Goal: Communication & Community: Answer question/provide support

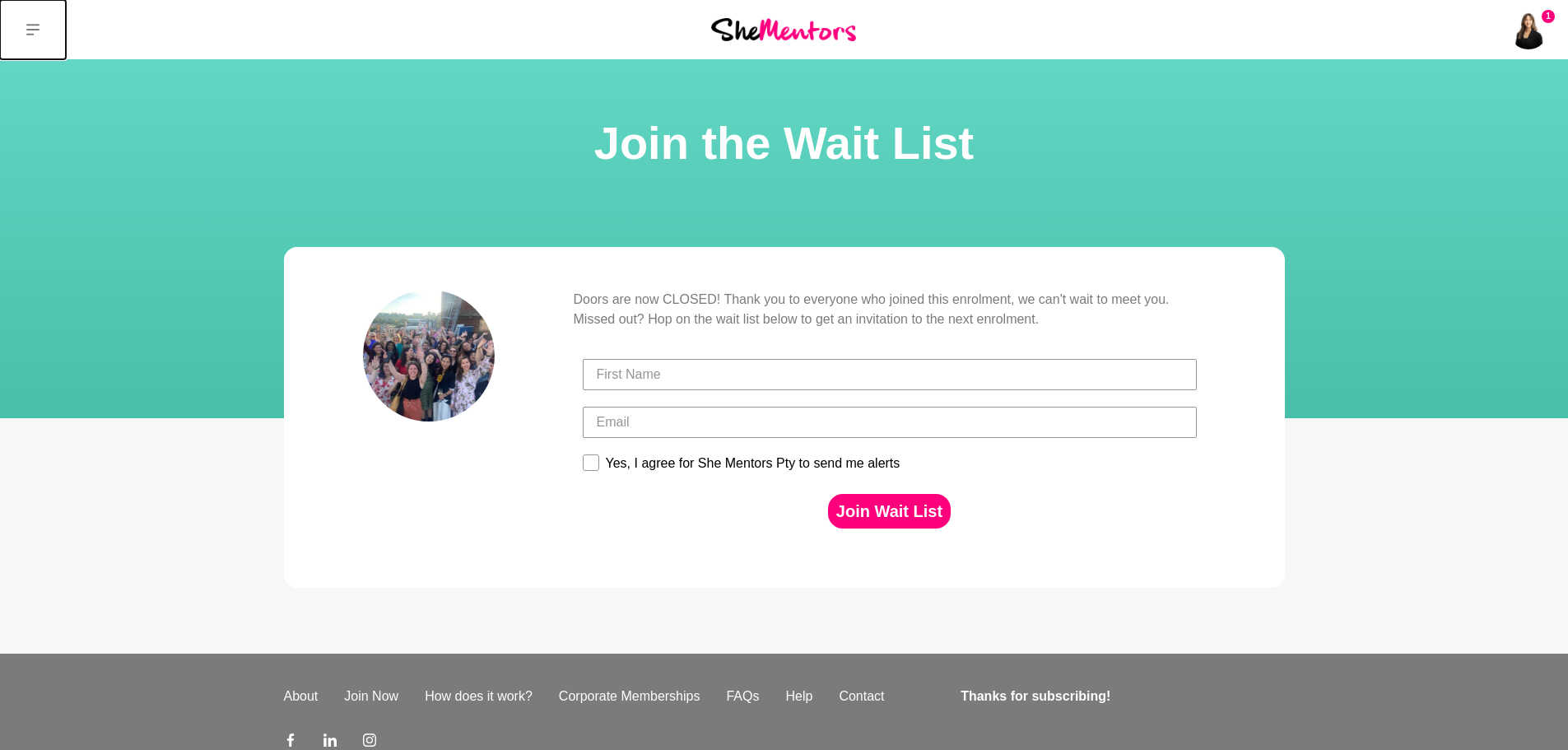
click at [29, 25] on icon at bounding box center [33, 30] width 13 height 12
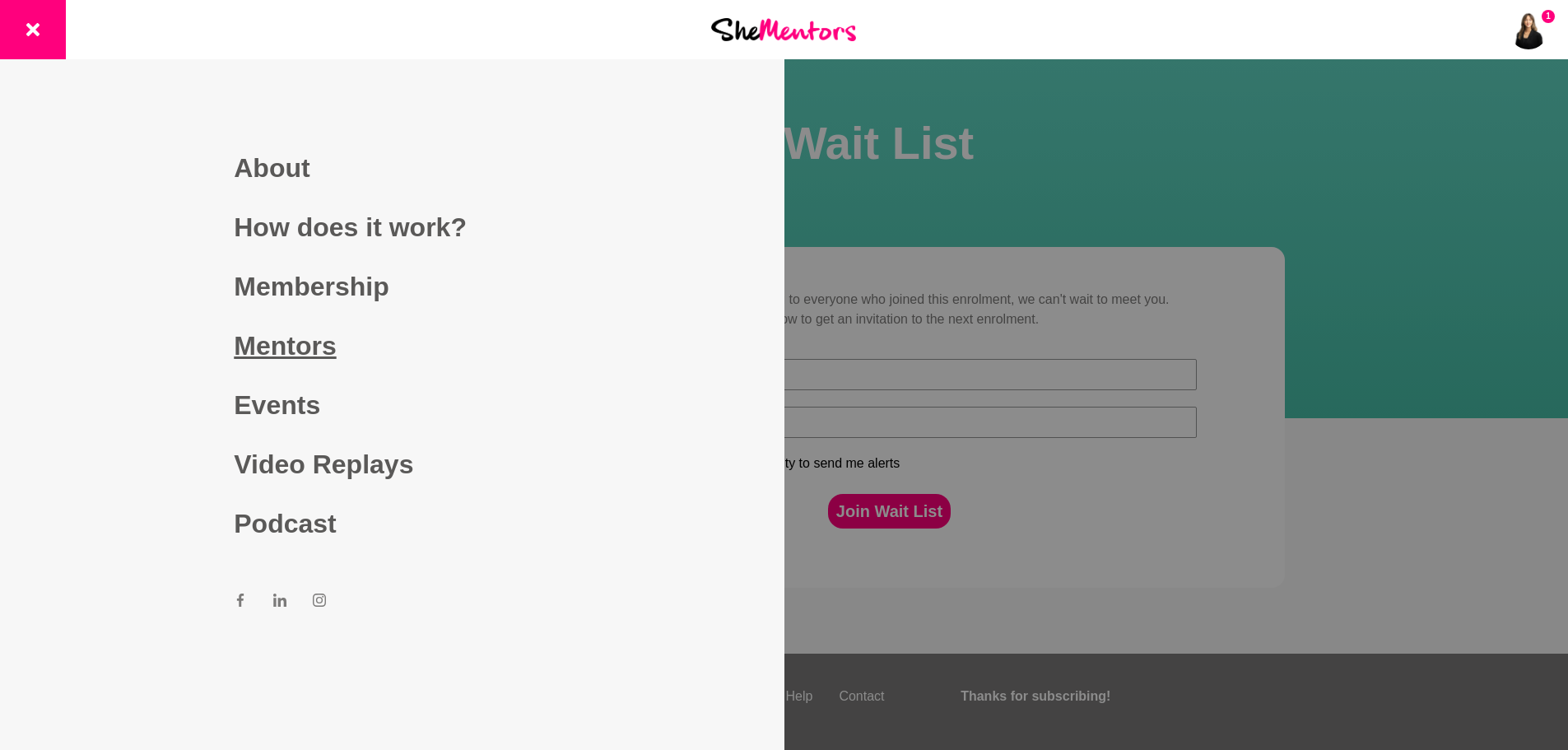
click at [313, 338] on link "Mentors" at bounding box center [392, 346] width 316 height 59
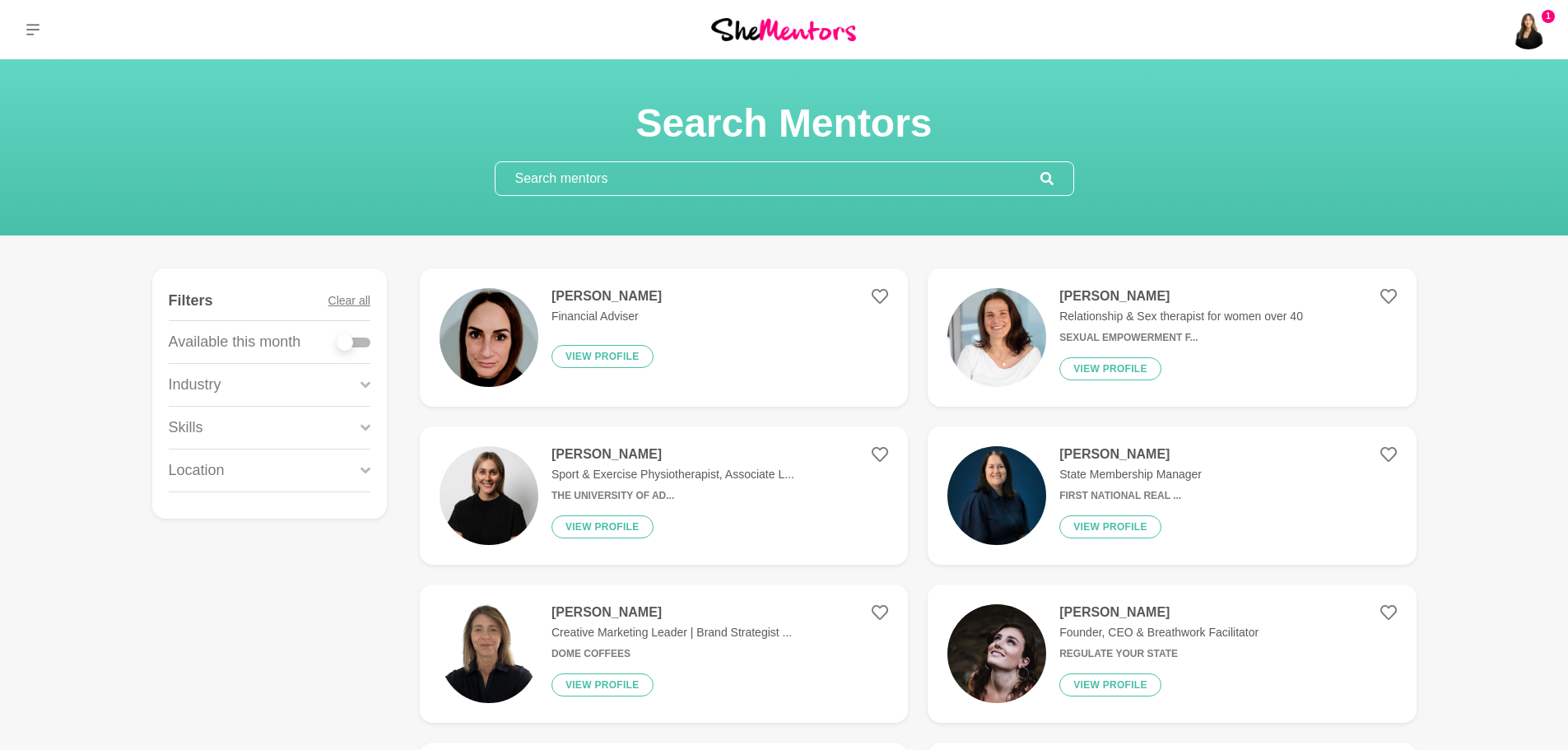
click at [664, 179] on input "text" at bounding box center [768, 178] width 545 height 33
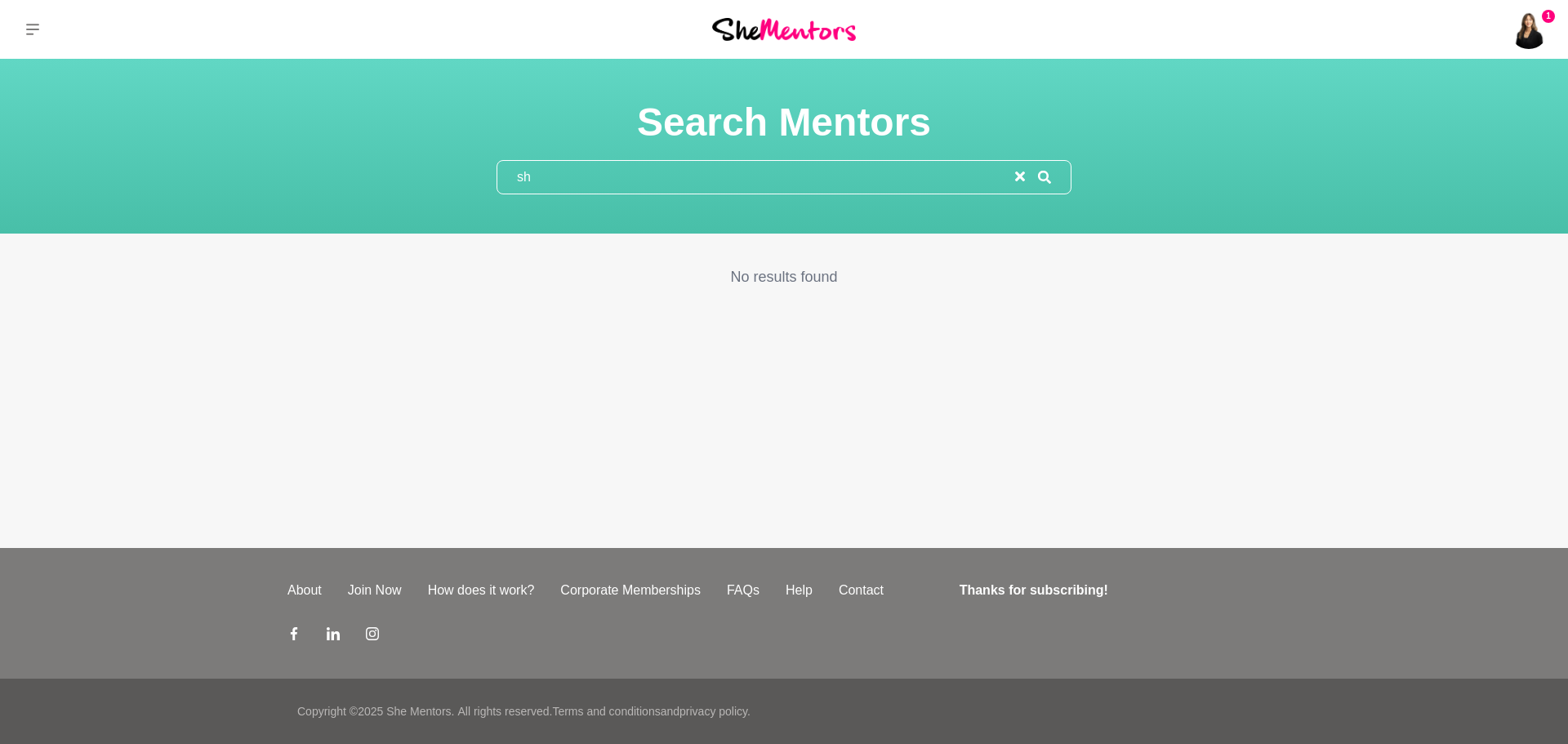
type input "s"
type input "d"
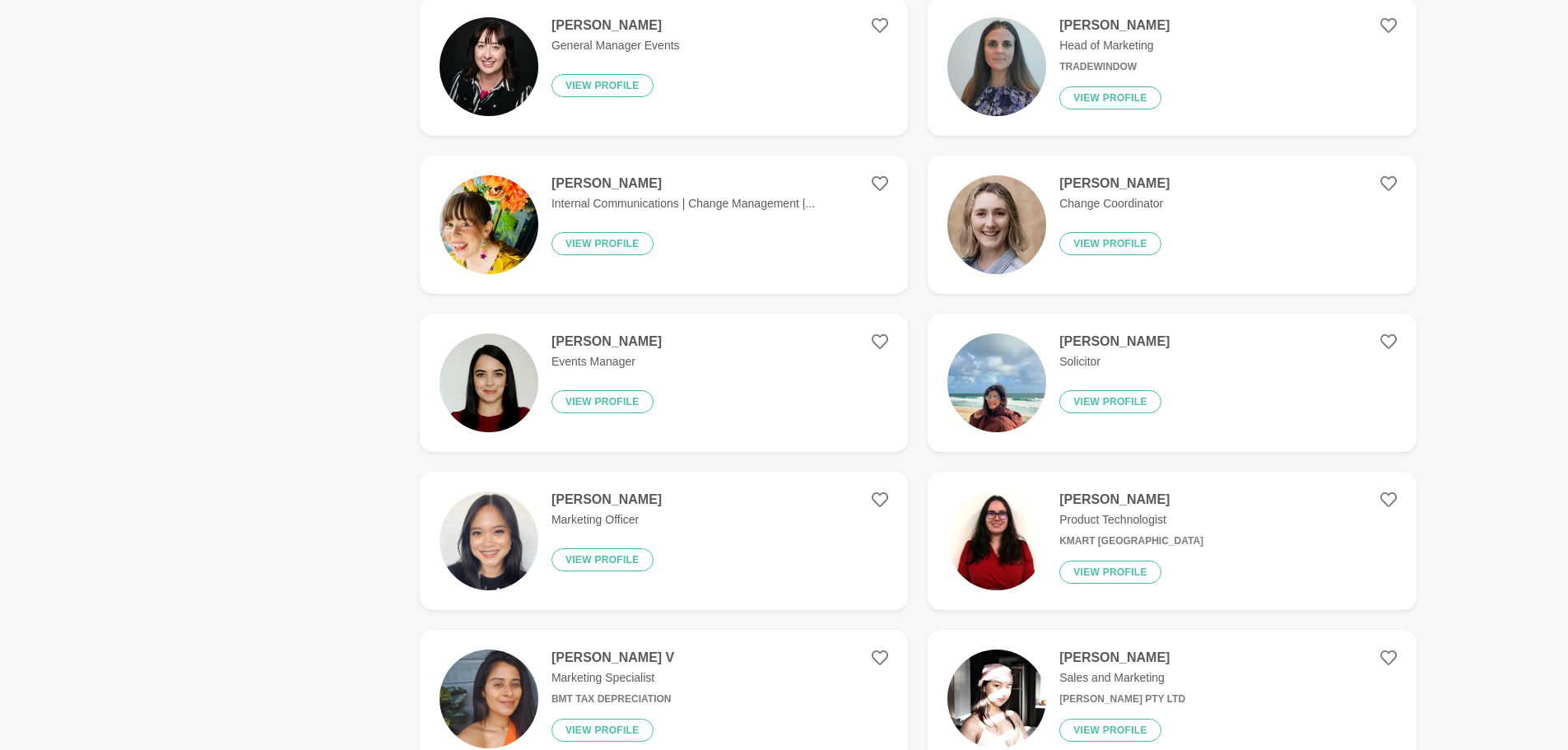
scroll to position [1070, 0]
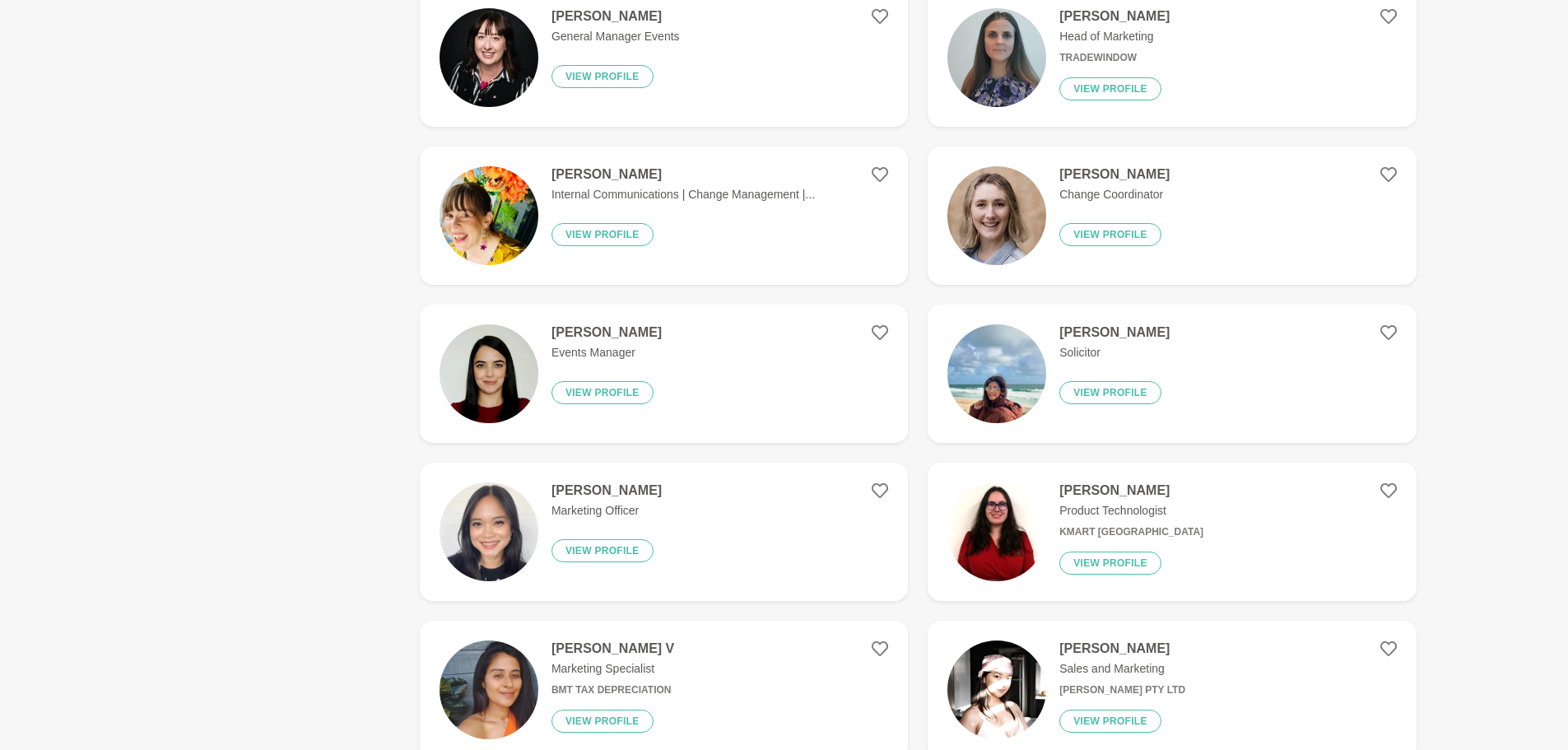
click at [721, 181] on h4 "[PERSON_NAME]" at bounding box center [683, 174] width 264 height 17
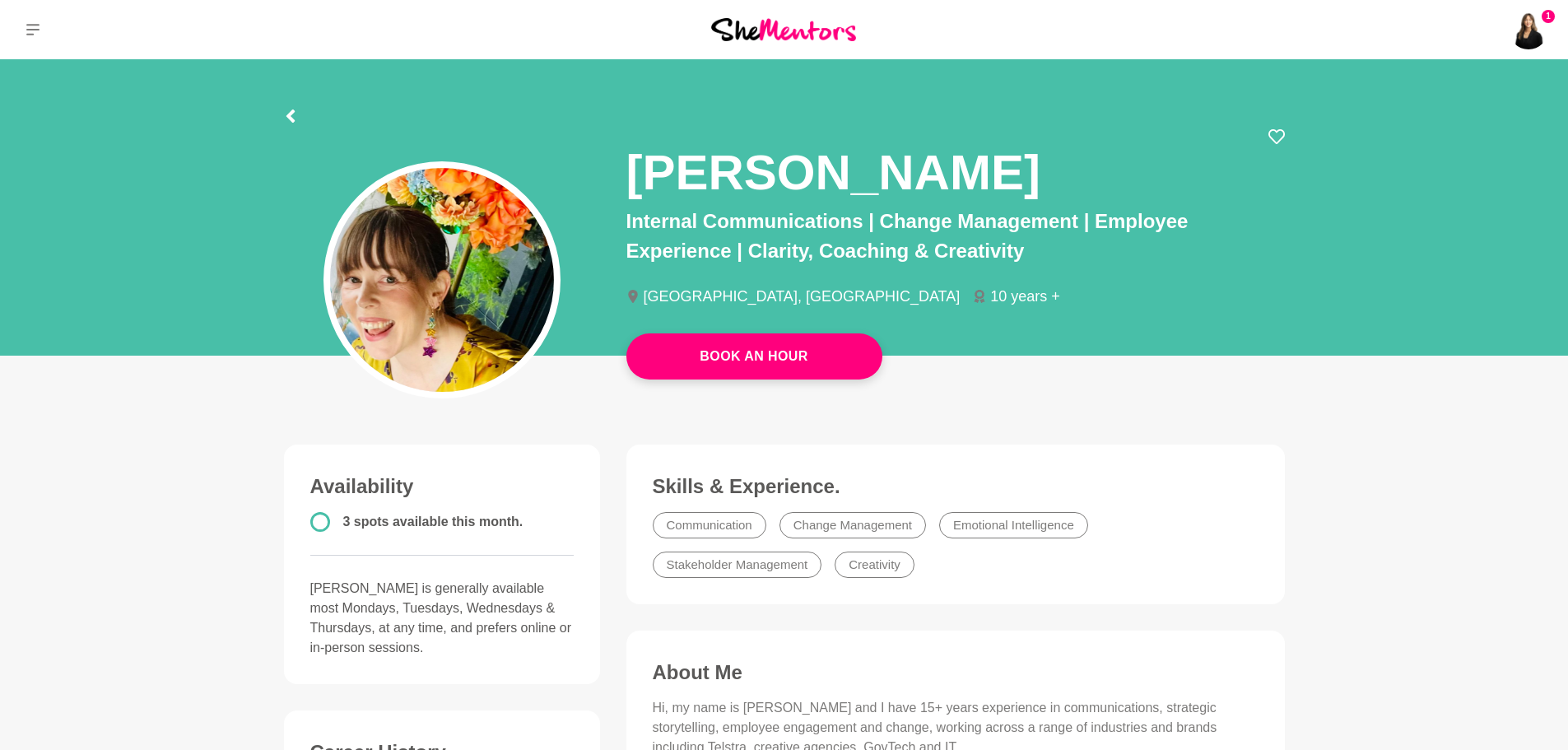
click at [298, 118] on div at bounding box center [785, 114] width 1001 height 30
click at [293, 112] on icon at bounding box center [290, 116] width 8 height 13
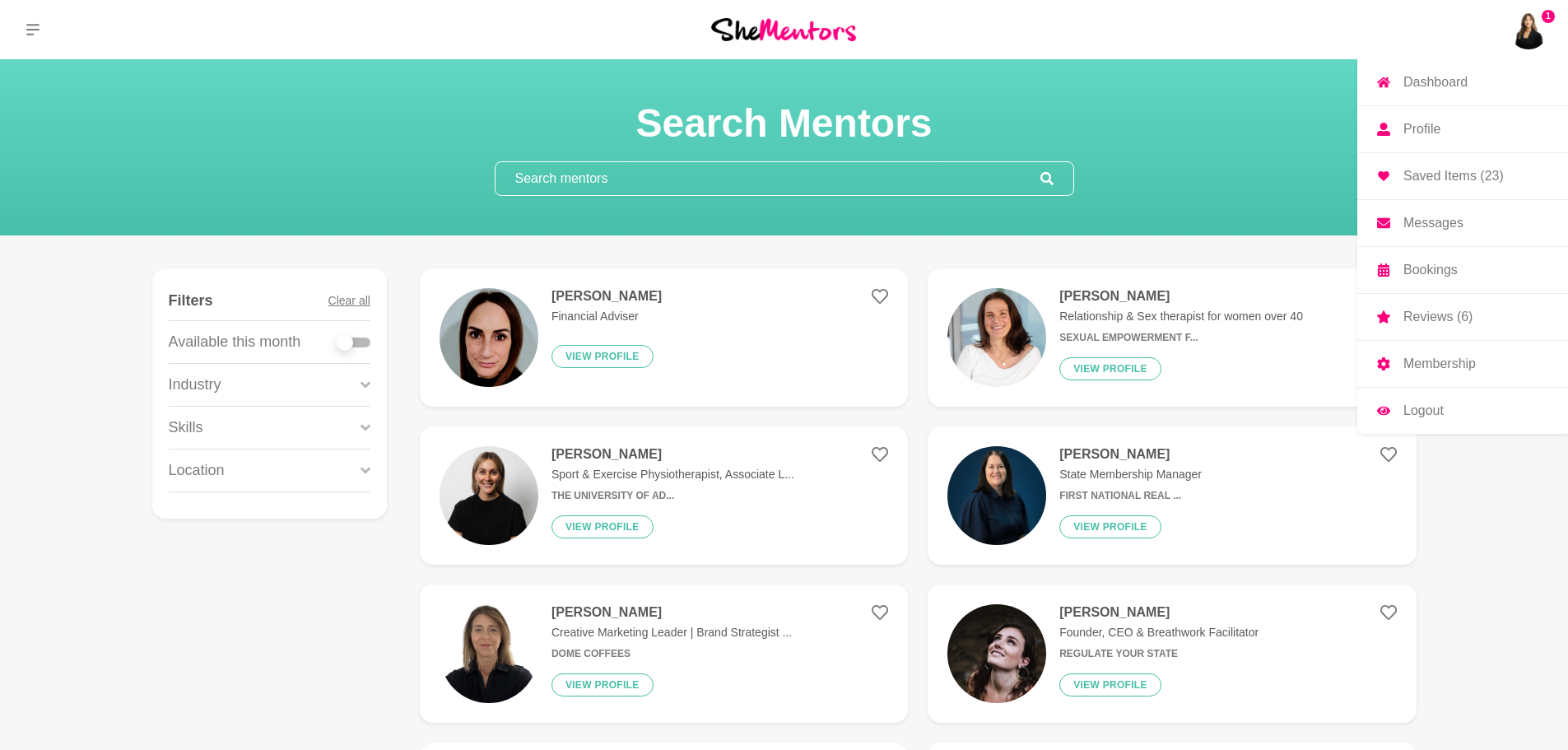
click at [1525, 33] on img at bounding box center [1528, 30] width 40 height 40
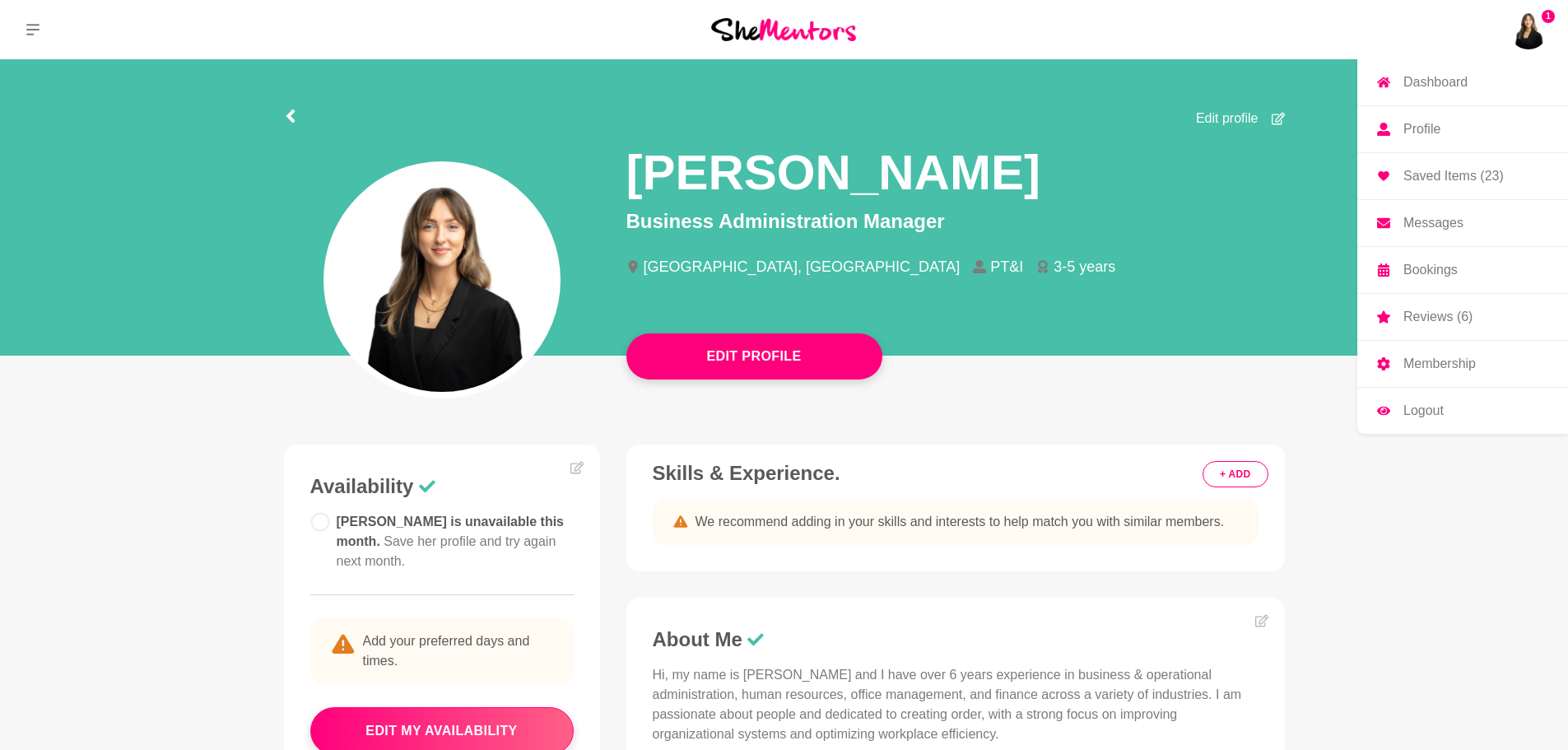
click at [1441, 182] on p "Saved Items (23)" at bounding box center [1454, 176] width 101 height 13
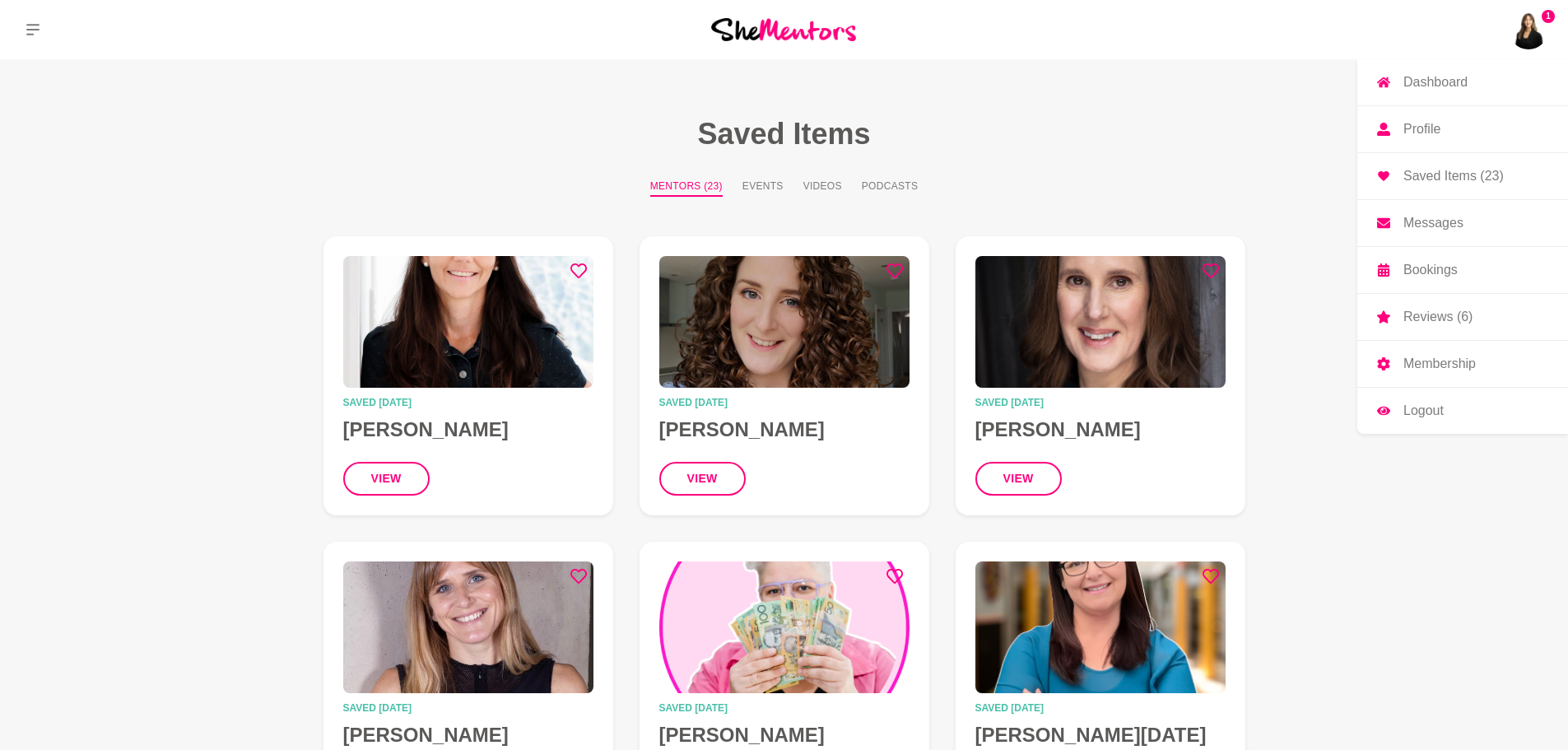
click at [1447, 225] on p "Messages" at bounding box center [1433, 223] width 60 height 13
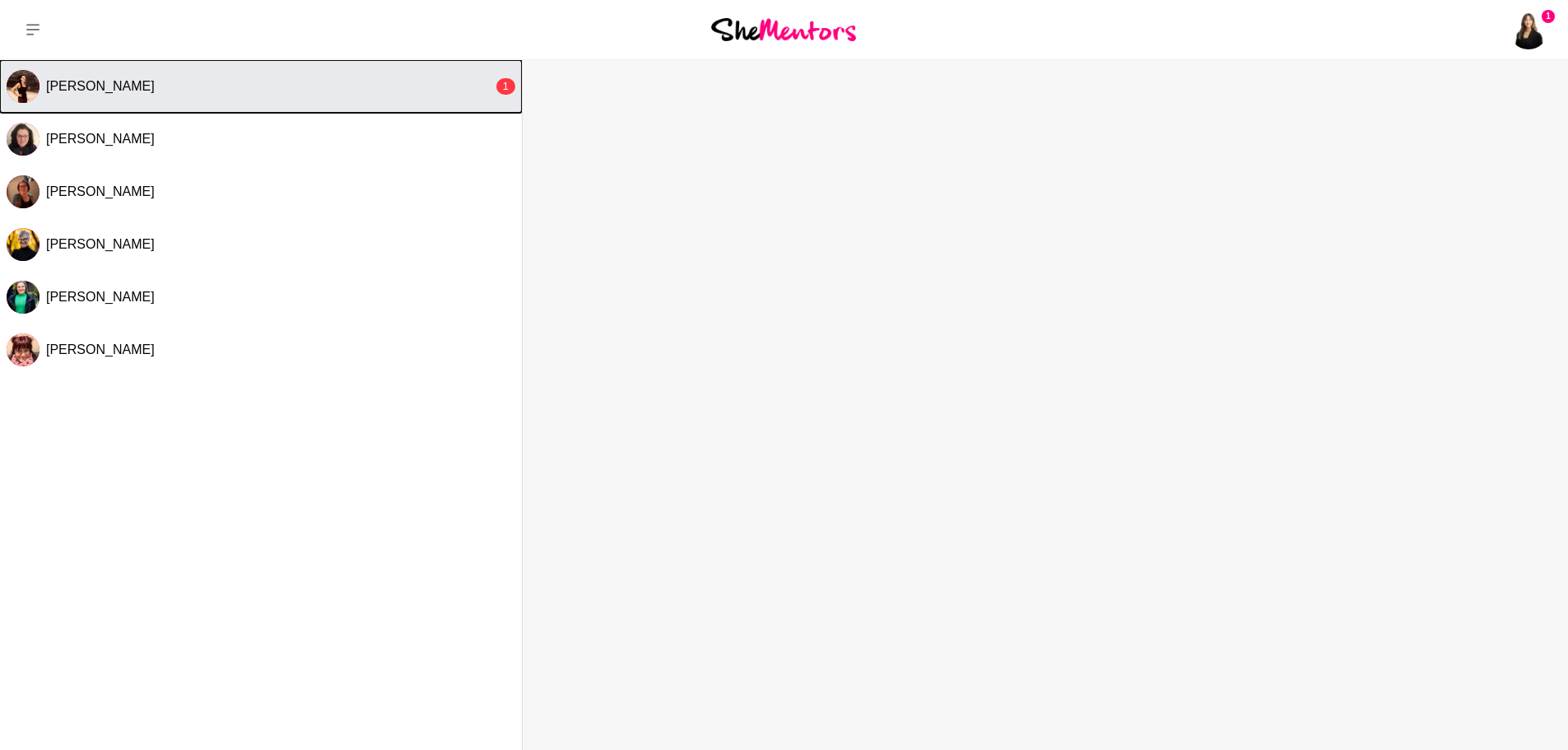
click at [421, 76] on button "[PERSON_NAME] 1" at bounding box center [261, 87] width 522 height 53
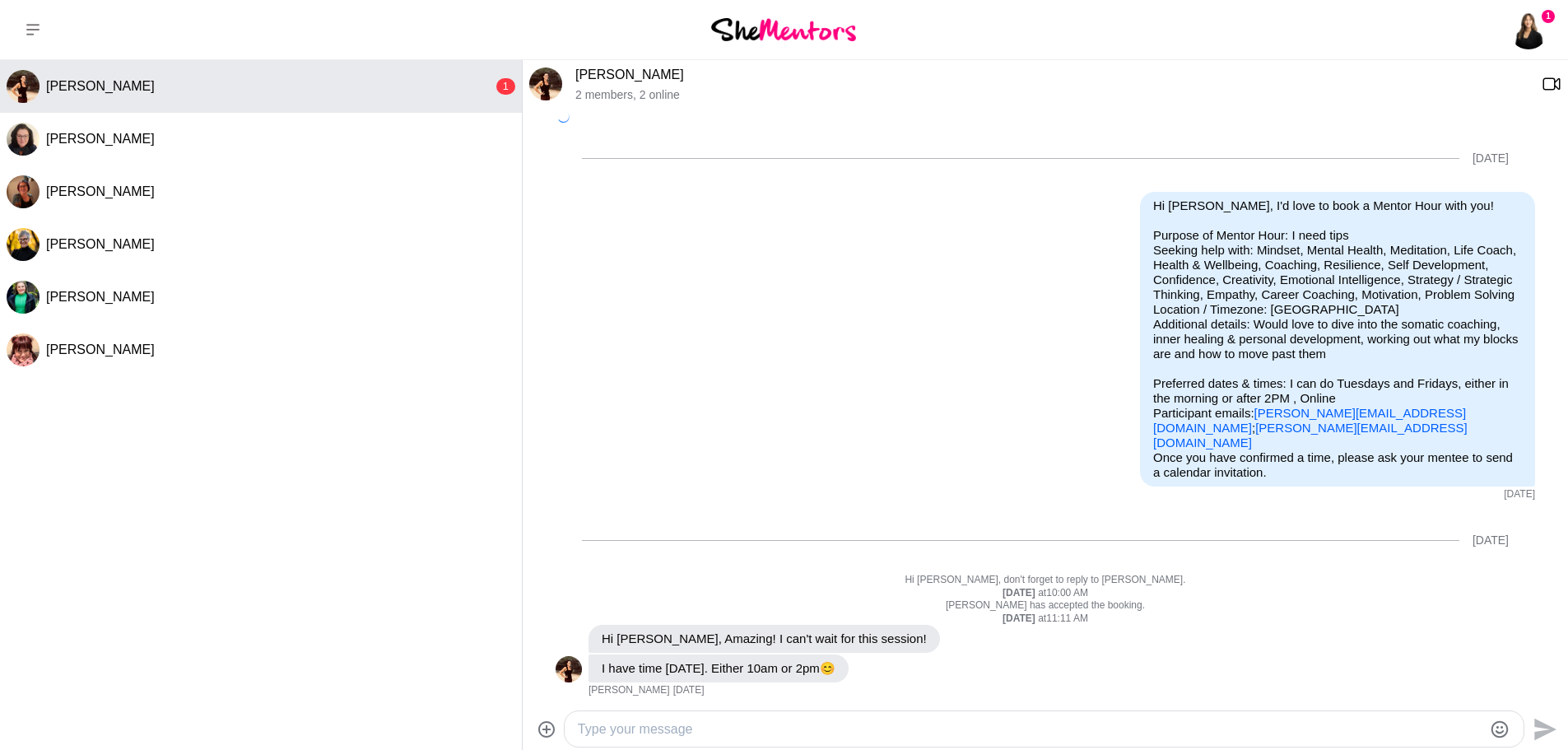
scroll to position [859, 0]
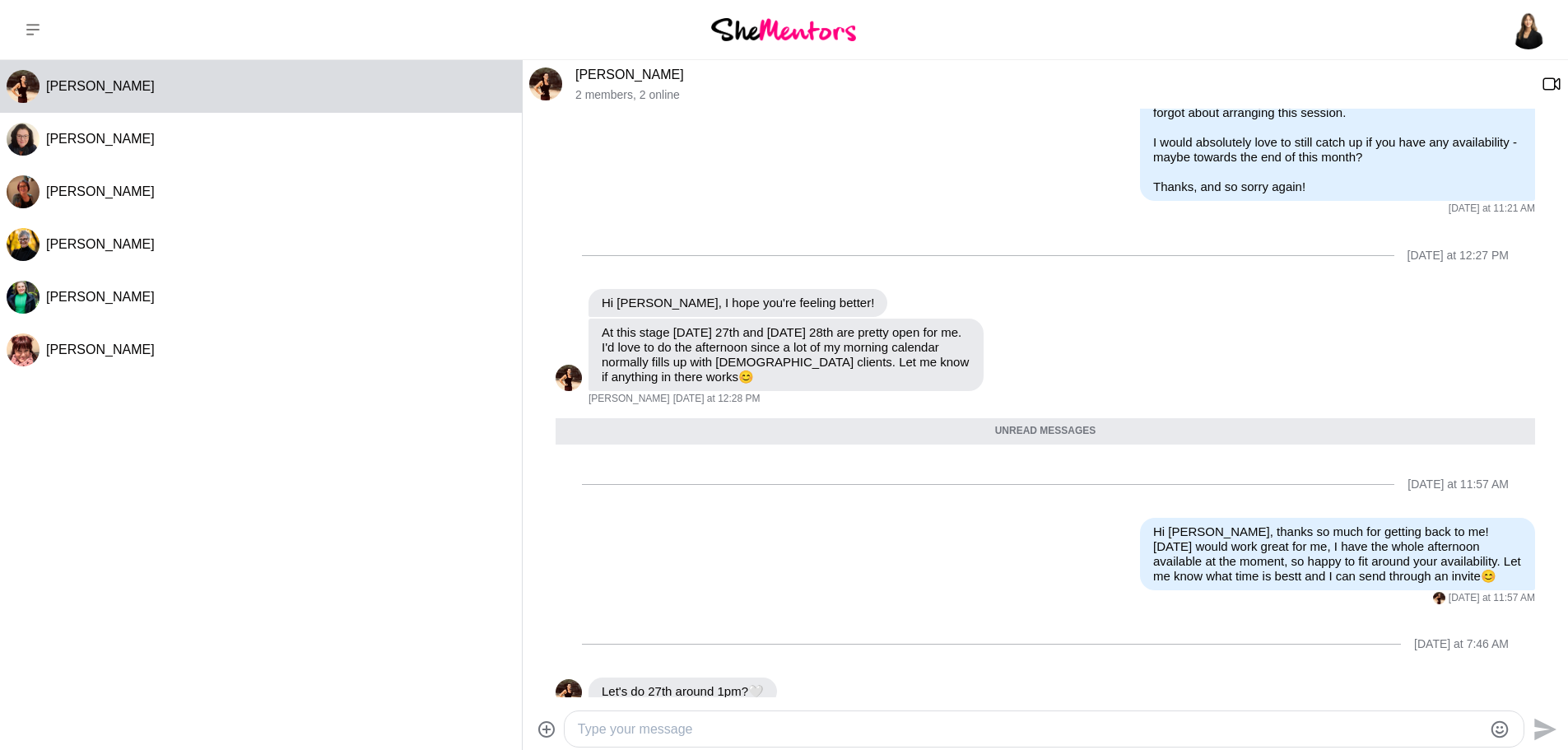
click at [736, 730] on textarea "Type your message" at bounding box center [1029, 729] width 905 height 20
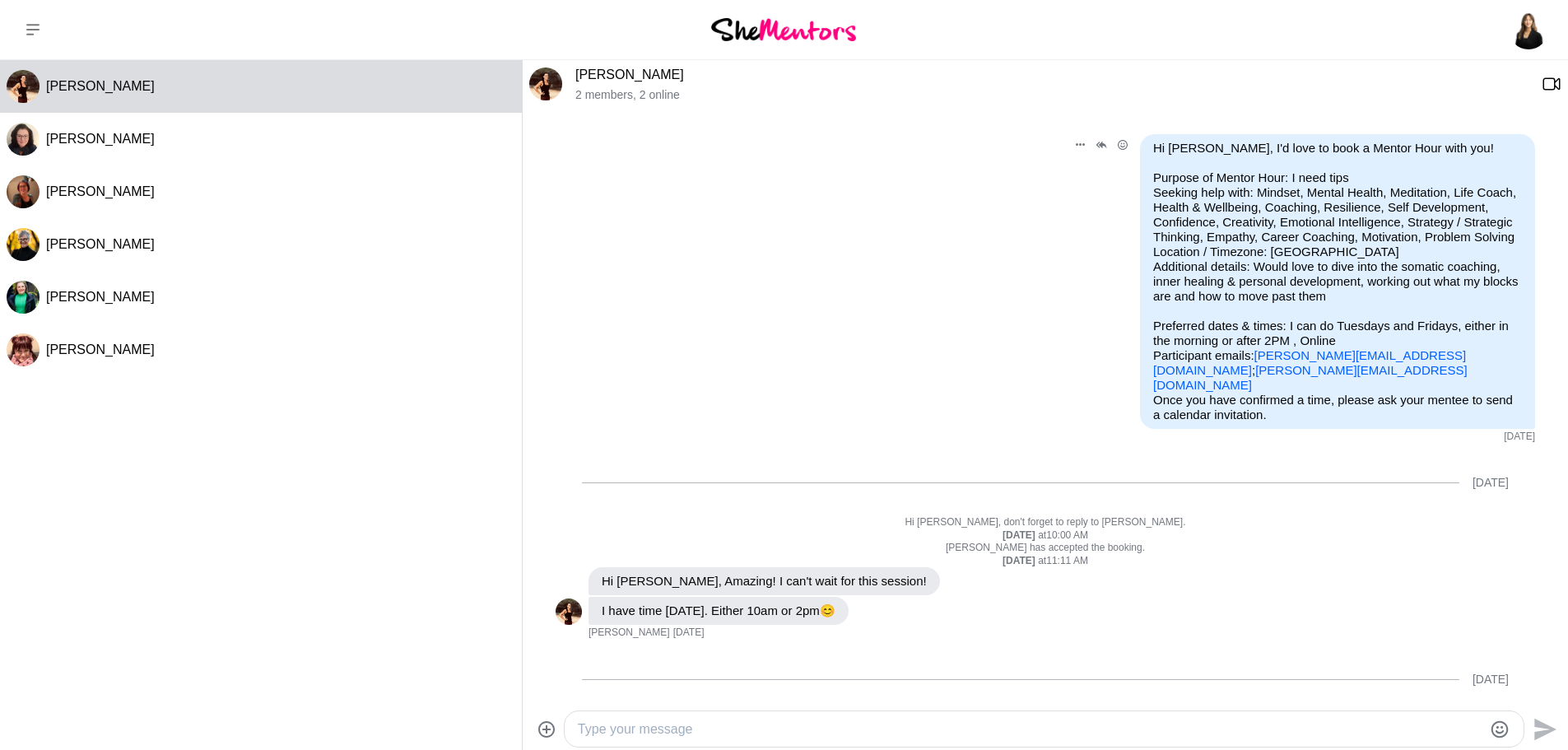
scroll to position [83, 0]
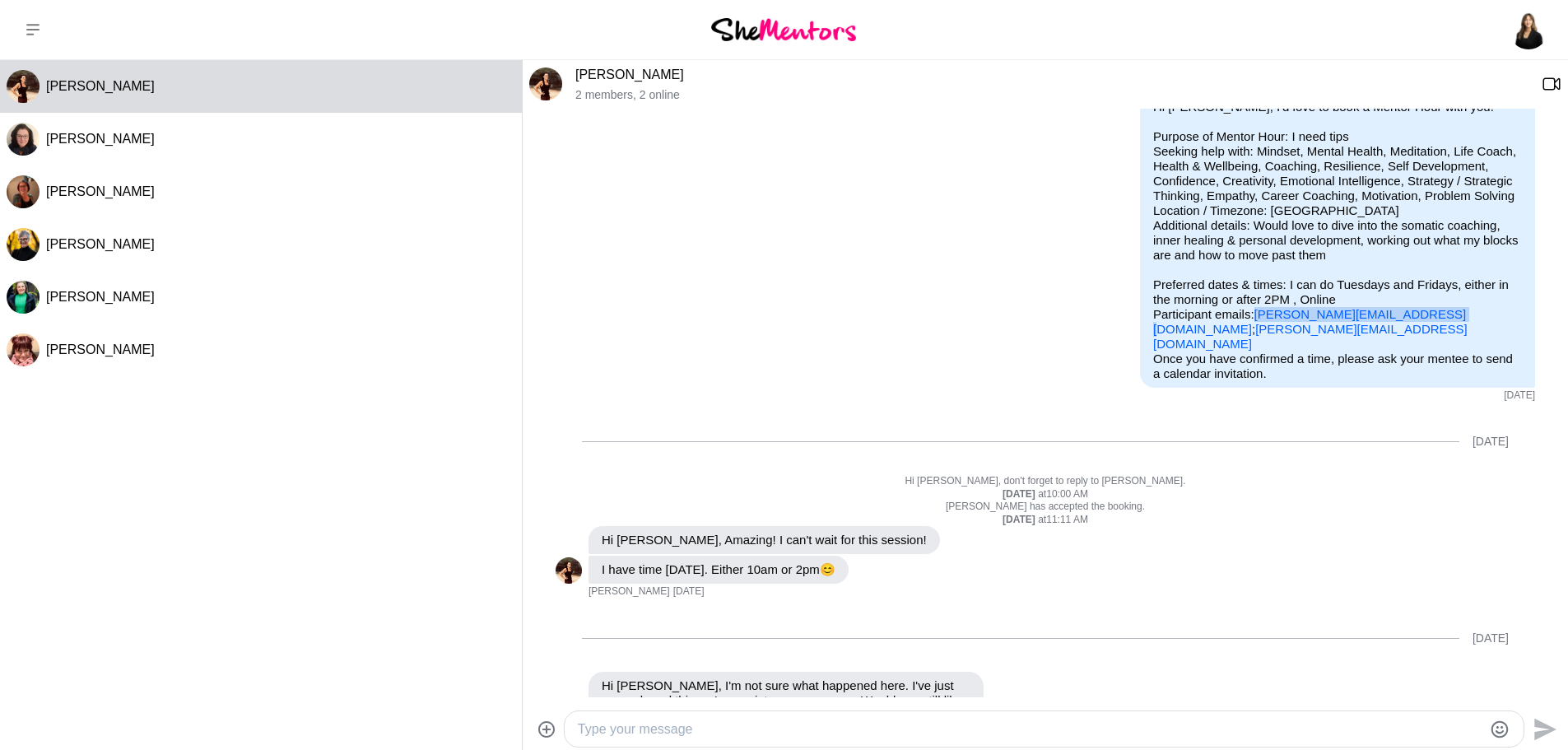
drag, startPoint x: 1403, startPoint y: 316, endPoint x: 1244, endPoint y: 311, distance: 159.1
click at [1244, 311] on p "Purpose of Mentor Hour: I need tips Seeking help with: Mindset, Mental Health, …" at bounding box center [1338, 240] width 368 height 222
copy link "[PERSON_NAME][EMAIL_ADDRESS][DOMAIN_NAME]"
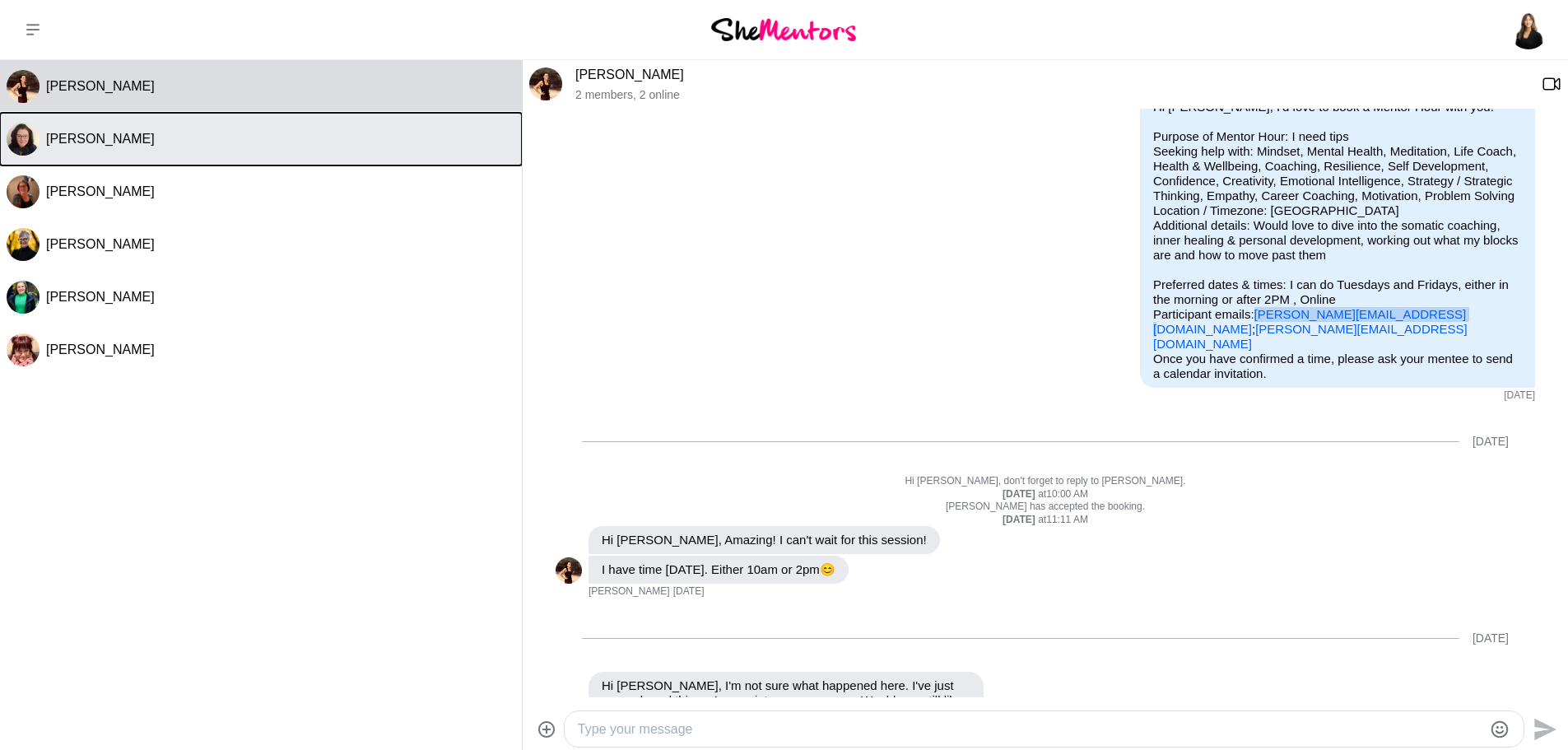
click at [297, 147] on button "[PERSON_NAME]" at bounding box center [261, 140] width 522 height 53
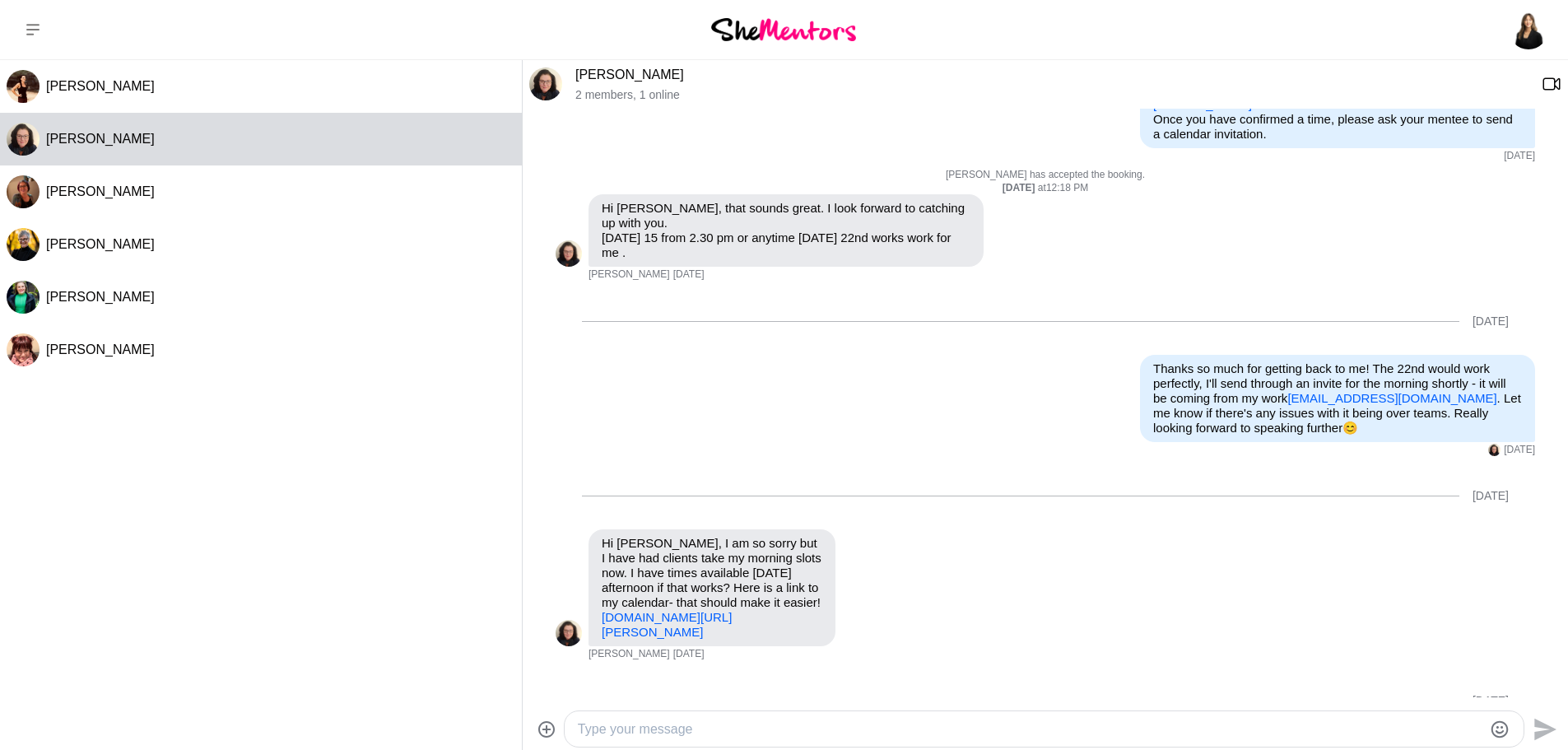
scroll to position [311, 0]
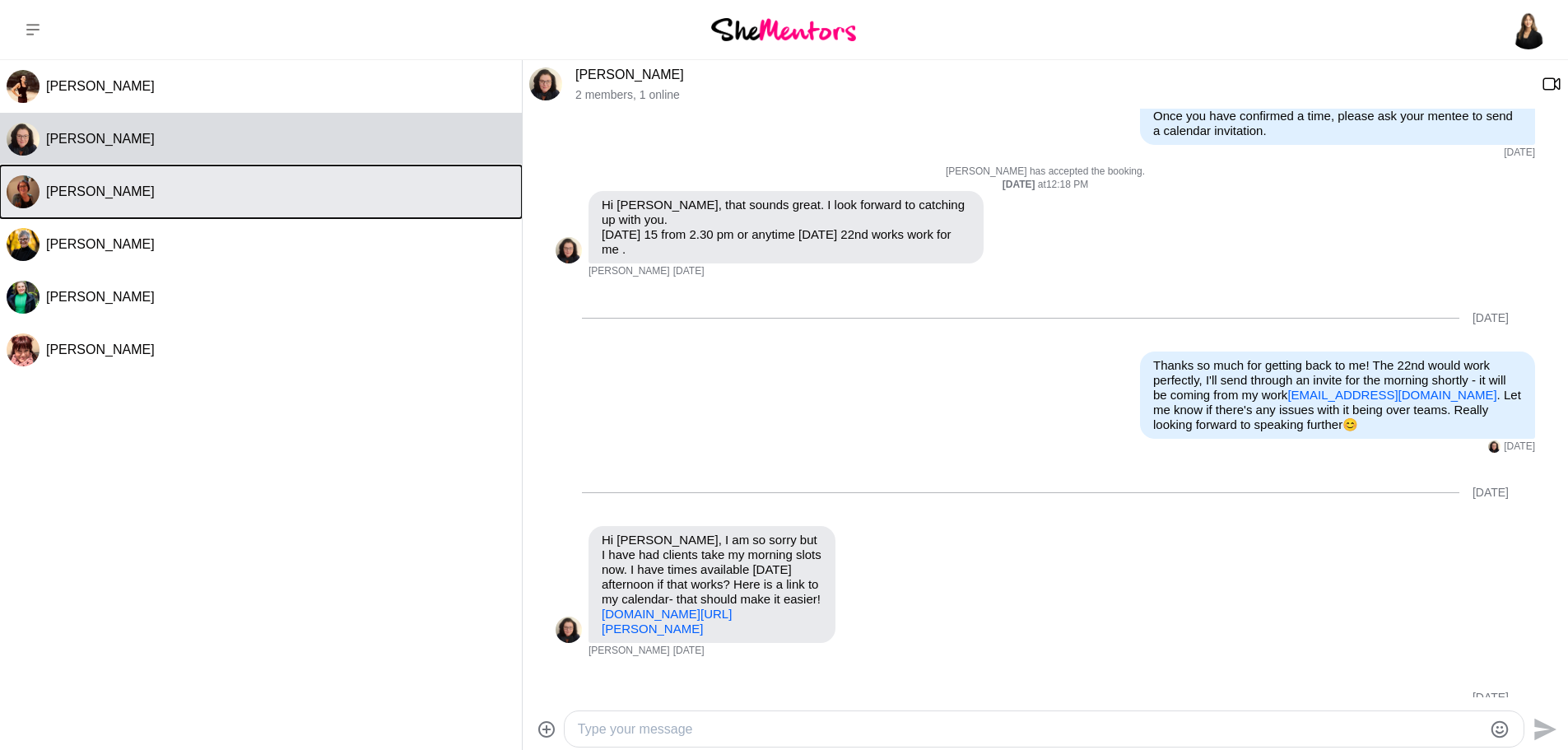
click at [291, 193] on div "[PERSON_NAME]" at bounding box center [281, 192] width 469 height 17
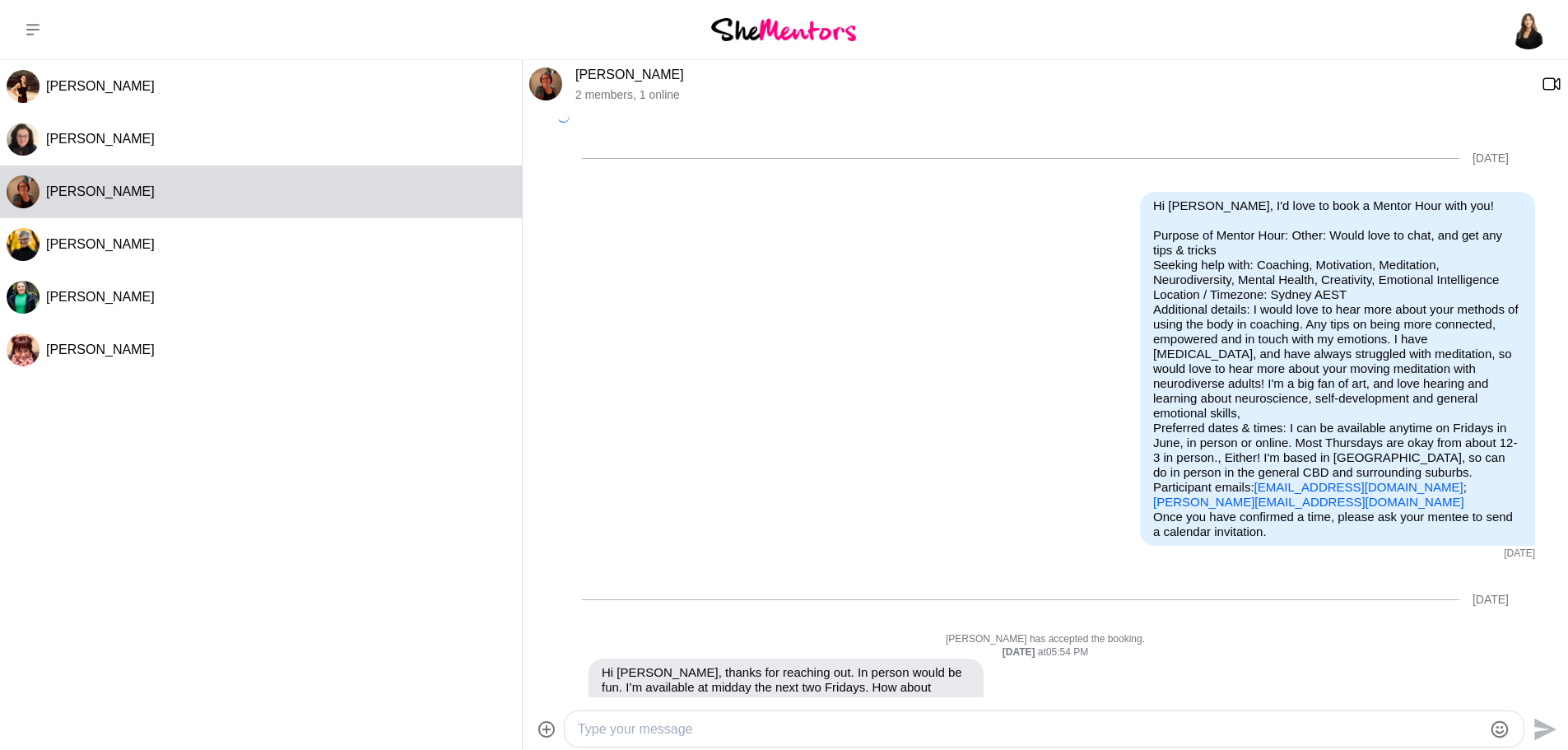
scroll to position [315, 0]
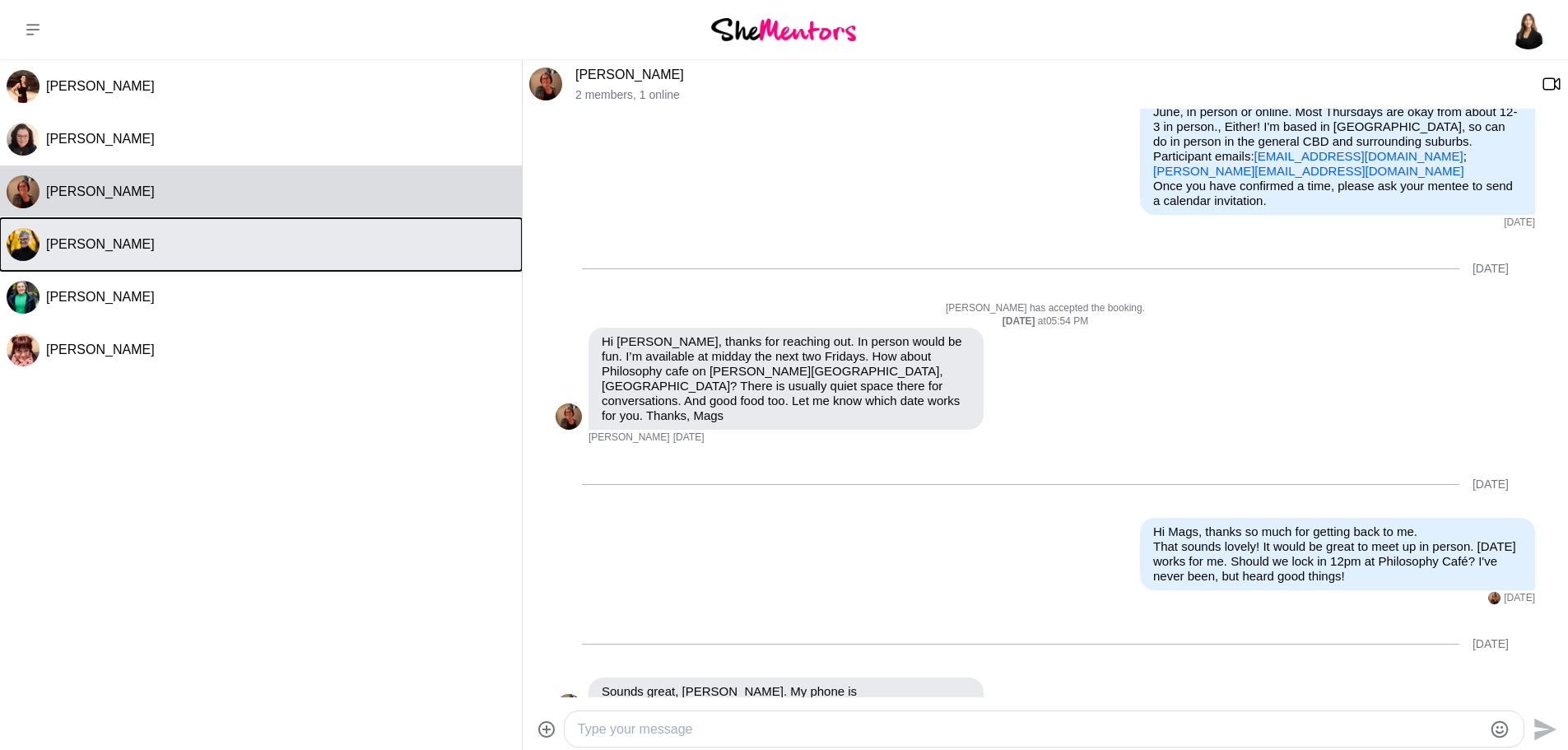
click at [262, 239] on div "[PERSON_NAME]" at bounding box center [281, 244] width 469 height 17
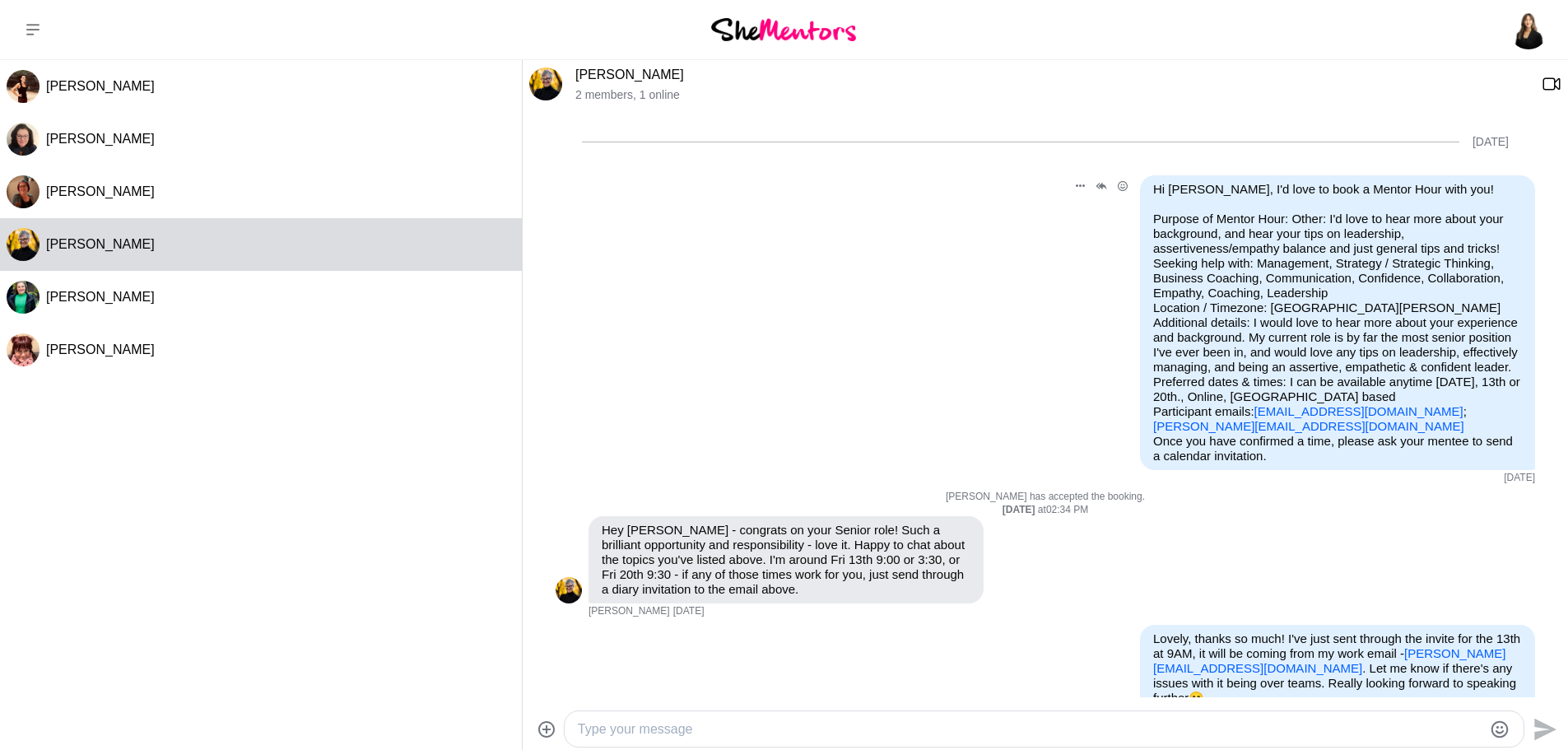
scroll to position [21, 0]
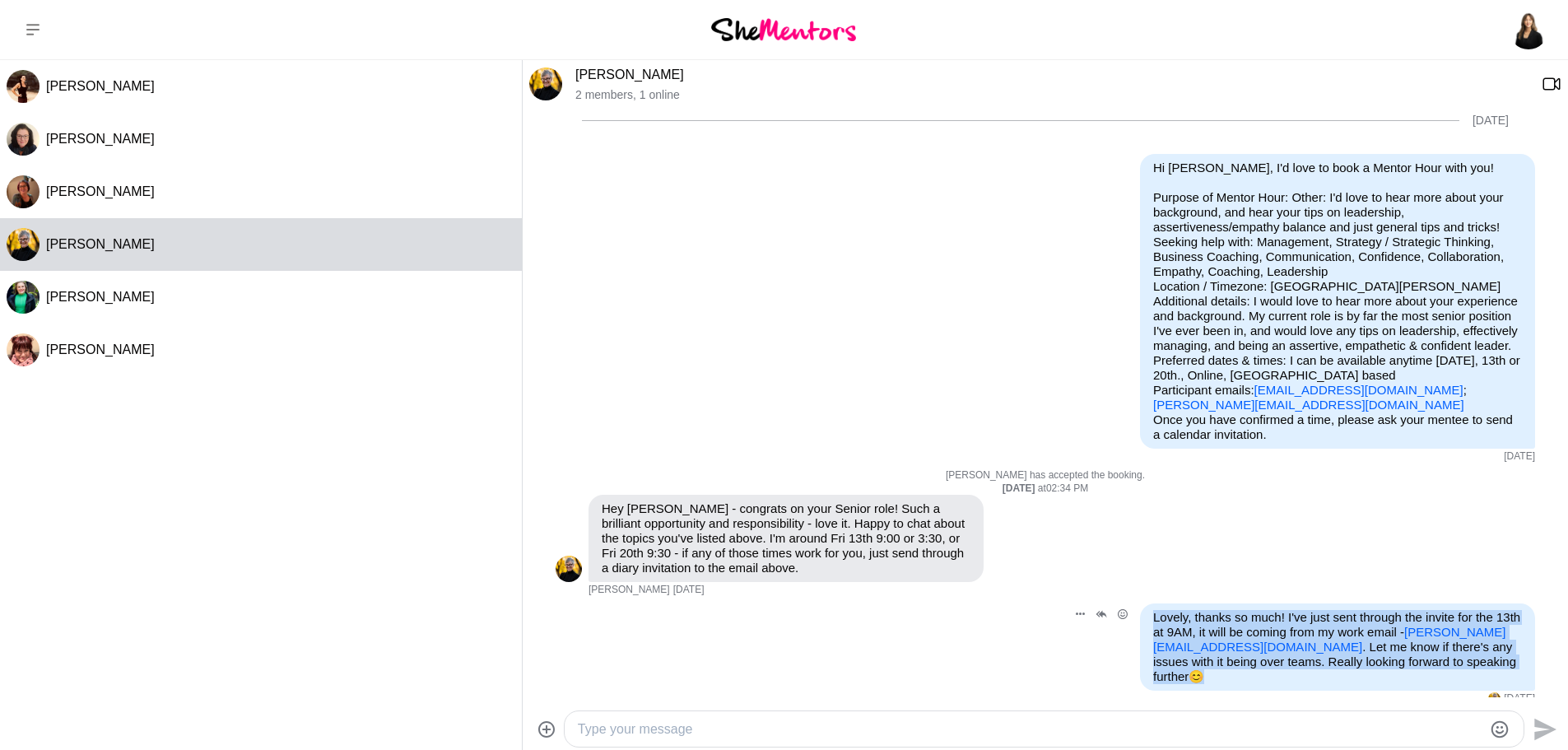
drag, startPoint x: 1139, startPoint y: 615, endPoint x: 1542, endPoint y: 662, distance: 405.7
click at [1542, 662] on li "Reply Pin [PERSON_NAME] as unread Edit Message Delete Lovely, thanks so much! I…" at bounding box center [1045, 654] width 1045 height 102
copy p "Lovely, thanks so much! I've just sent through the invite for the 13th at 9AM, …"
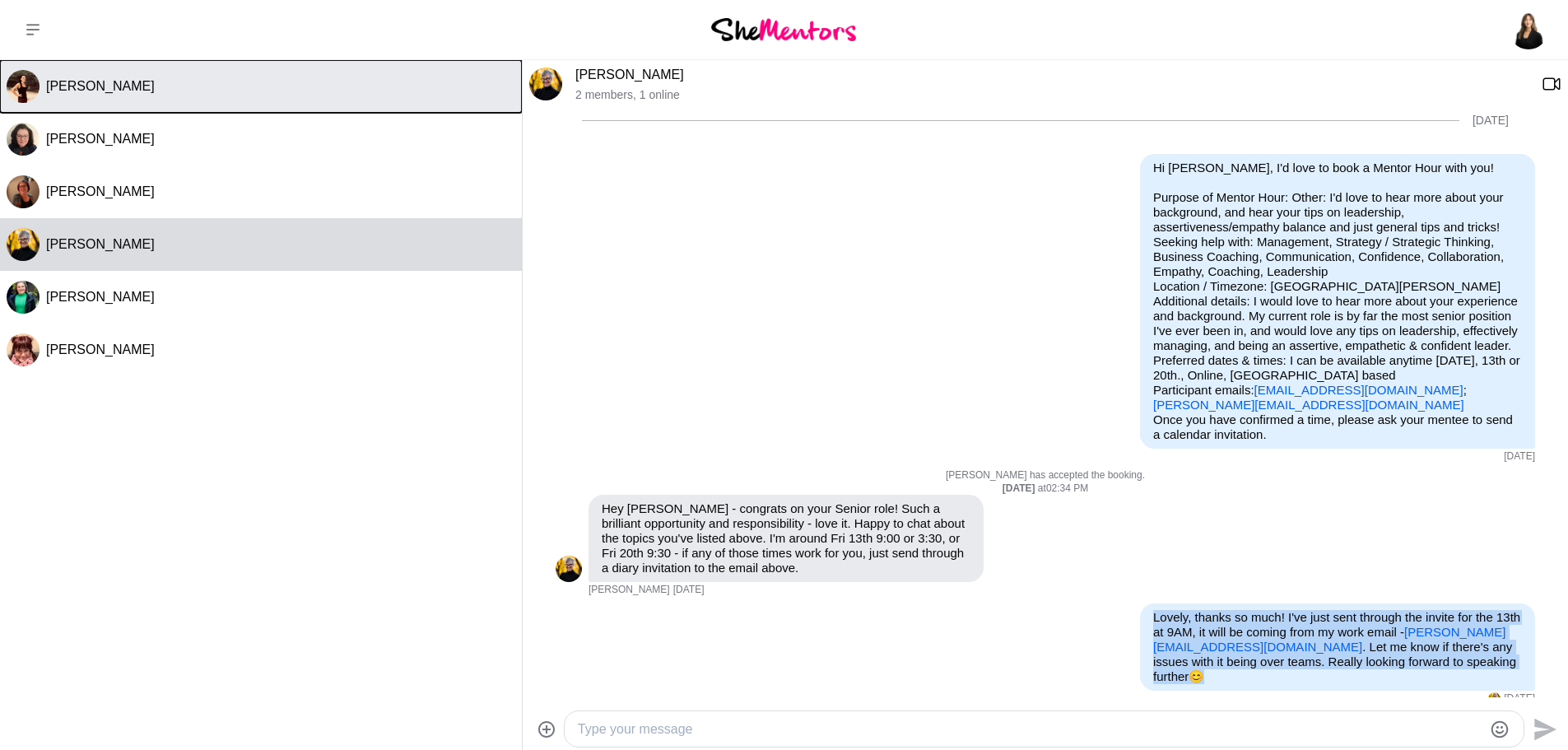
click at [298, 97] on button "[PERSON_NAME]" at bounding box center [261, 87] width 522 height 53
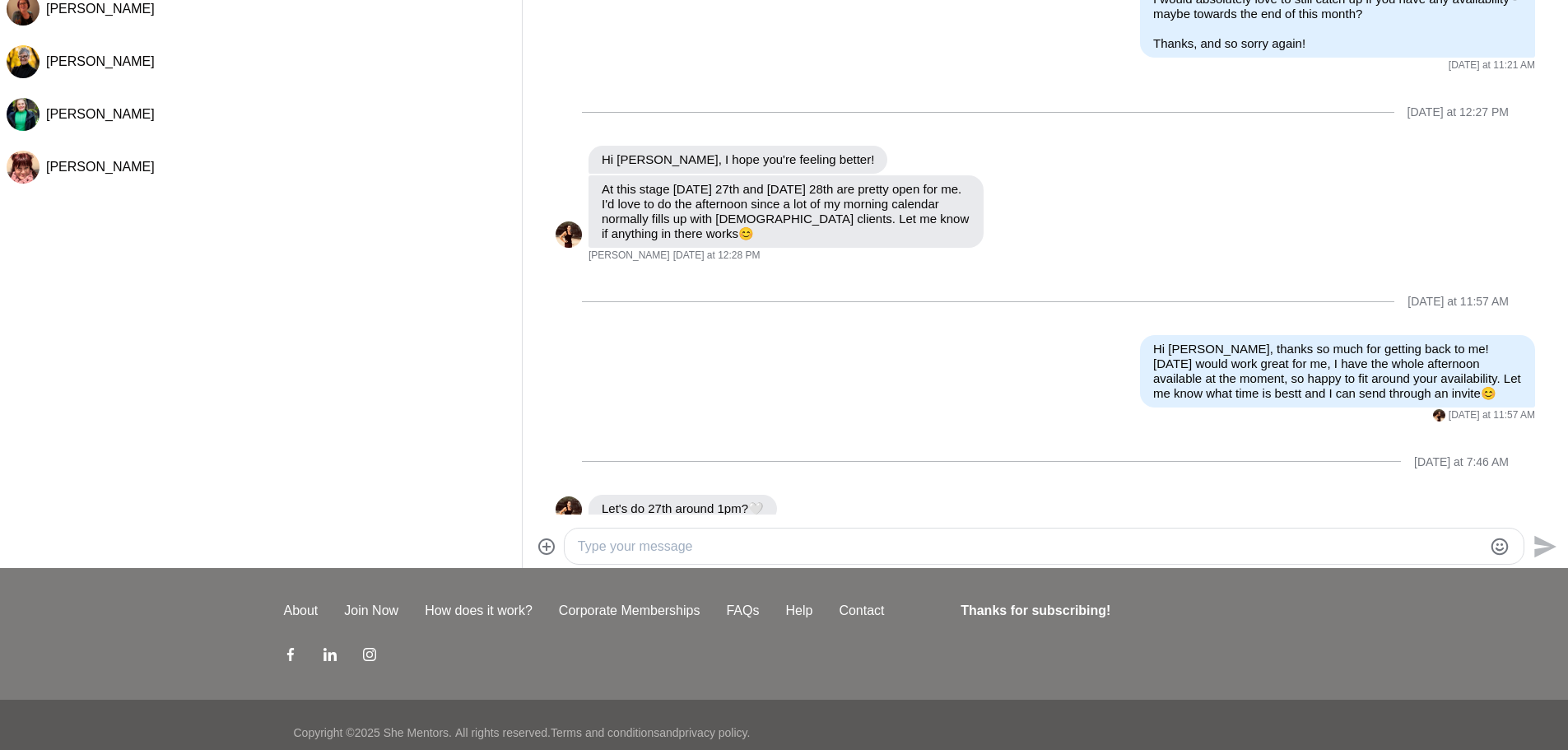
scroll to position [198, 0]
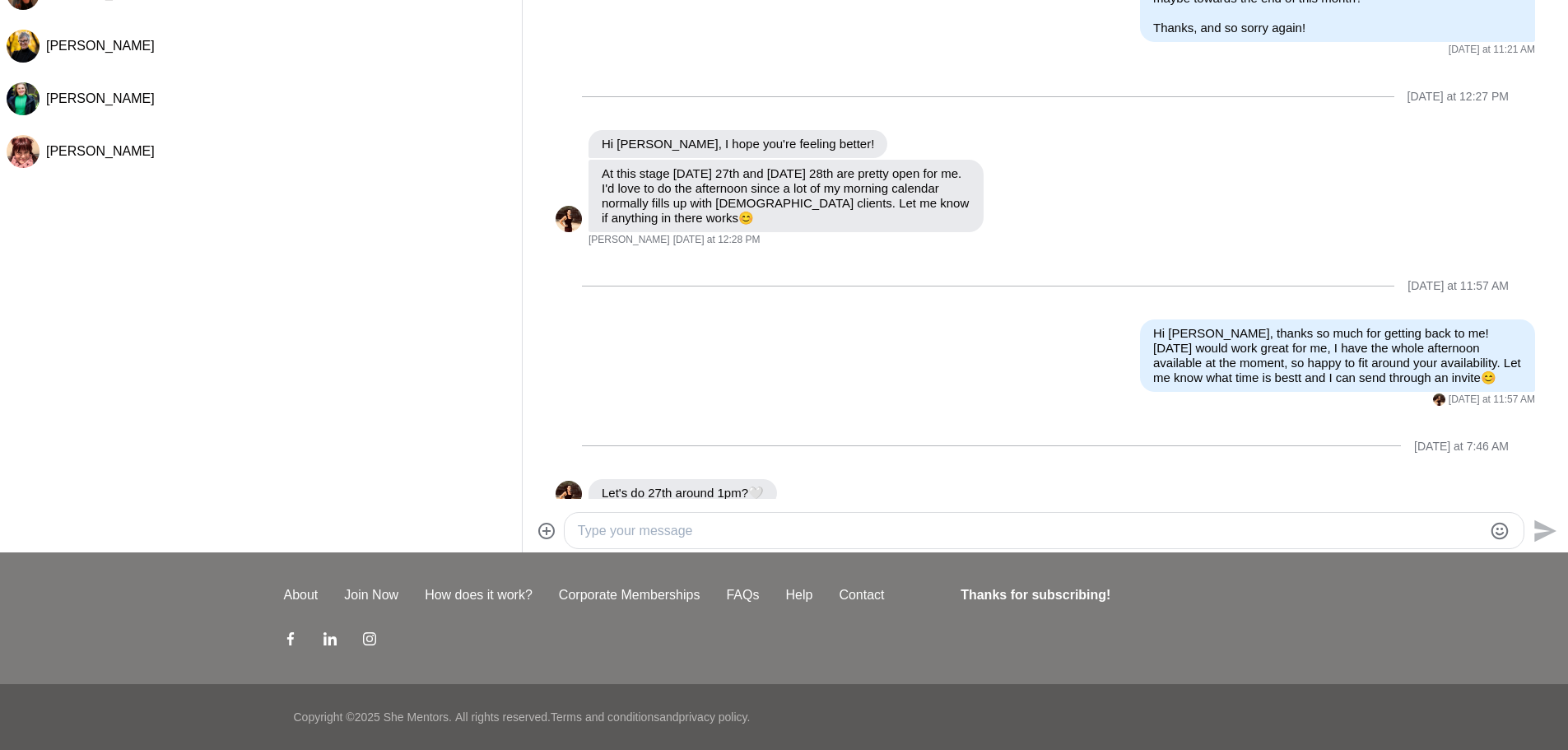
click at [736, 529] on textarea "Type your message" at bounding box center [1029, 531] width 905 height 20
paste textarea "Lovely, thanks so much! I've just sent through the invite for the 13th at 9AM, …"
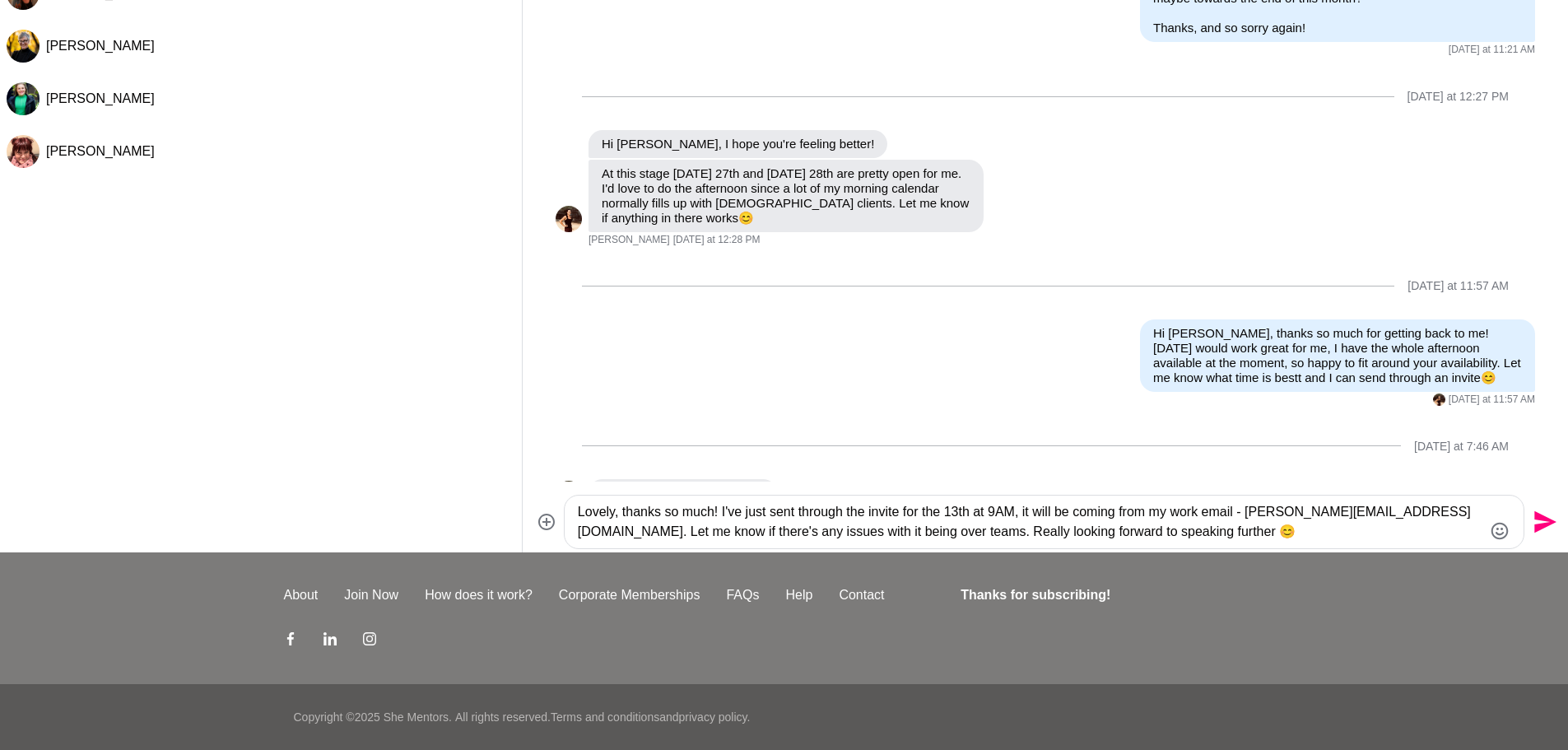
drag, startPoint x: 710, startPoint y: 512, endPoint x: 562, endPoint y: 510, distance: 148.0
click at [562, 510] on div "Lovely, thanks so much! I've just sent through the invite for the 13th at 9AM, …" at bounding box center [1045, 522] width 1032 height 55
click at [870, 509] on textarea "Amazing! I've just sent through the invite for the 13th at 9AM, it will be comi…" at bounding box center [1029, 522] width 905 height 40
drag, startPoint x: 921, startPoint y: 510, endPoint x: 906, endPoint y: 509, distance: 15.0
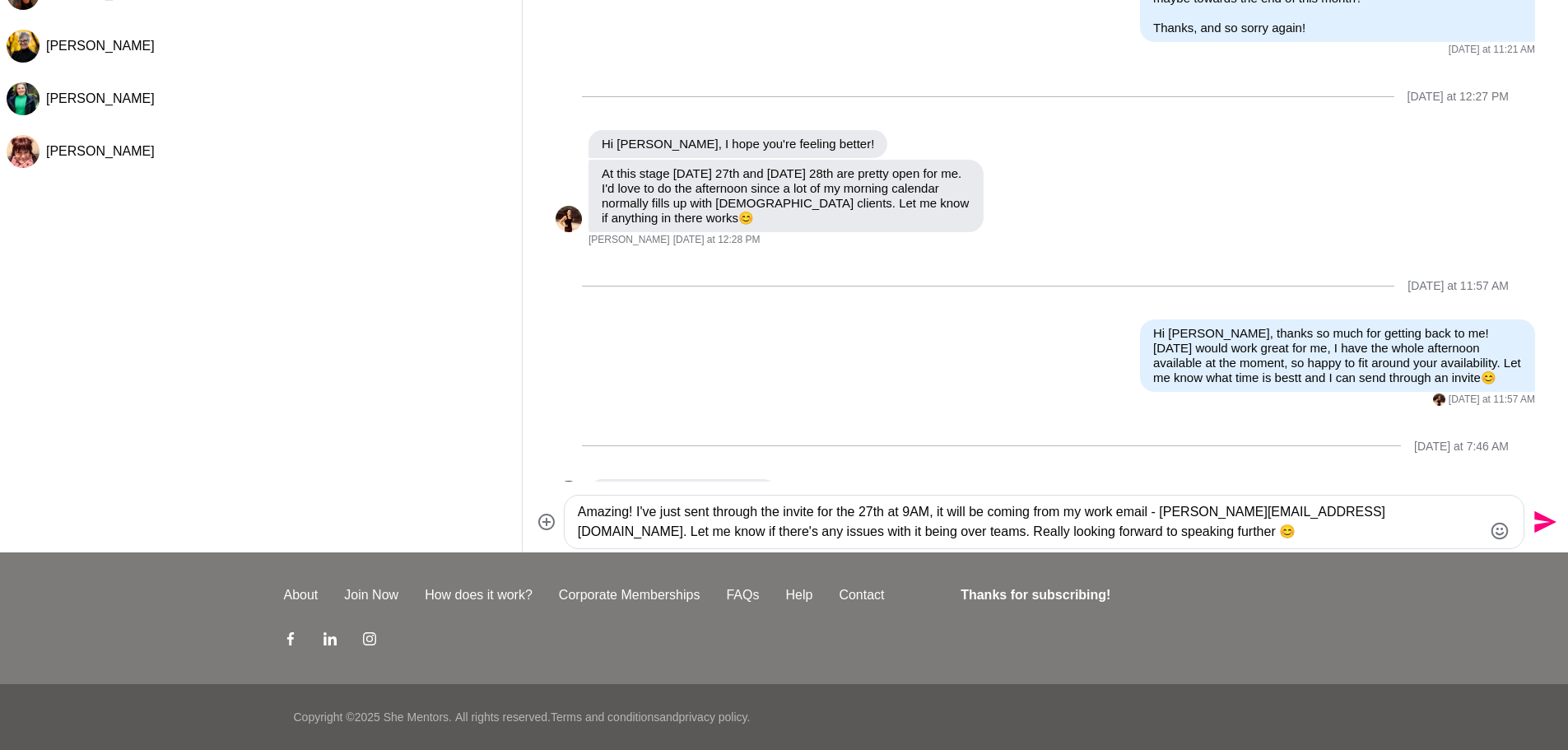
click at [906, 509] on textarea "Amazing! I've just sent through the invite for the 27th at 9AM, it will be comi…" at bounding box center [1029, 522] width 905 height 40
click at [1200, 529] on textarea "Amazing! I've just sent through the invite for the 27th at 1PM, it will be comi…" at bounding box center [1029, 522] width 905 height 40
drag, startPoint x: 1035, startPoint y: 530, endPoint x: 791, endPoint y: 525, distance: 244.1
click at [787, 534] on textarea "Amazing! I've just sent through the invite for the 27th at 1PM, it will be comi…" at bounding box center [1029, 522] width 905 height 40
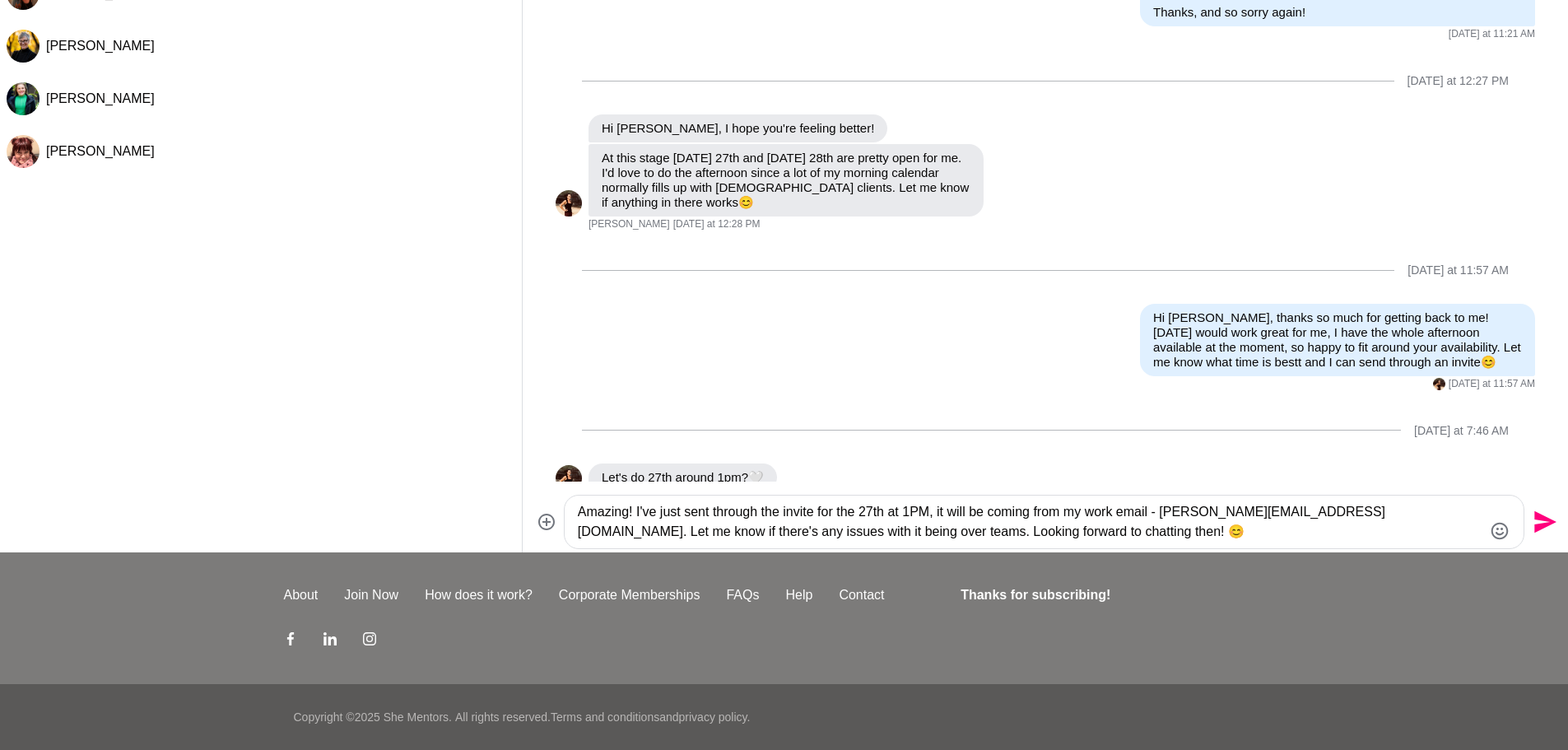
scroll to position [837, 0]
type textarea "Amazing! I've just sent through the invite for the 27th at 1PM, it will be comi…"
click at [1545, 521] on icon "Send" at bounding box center [1543, 522] width 26 height 26
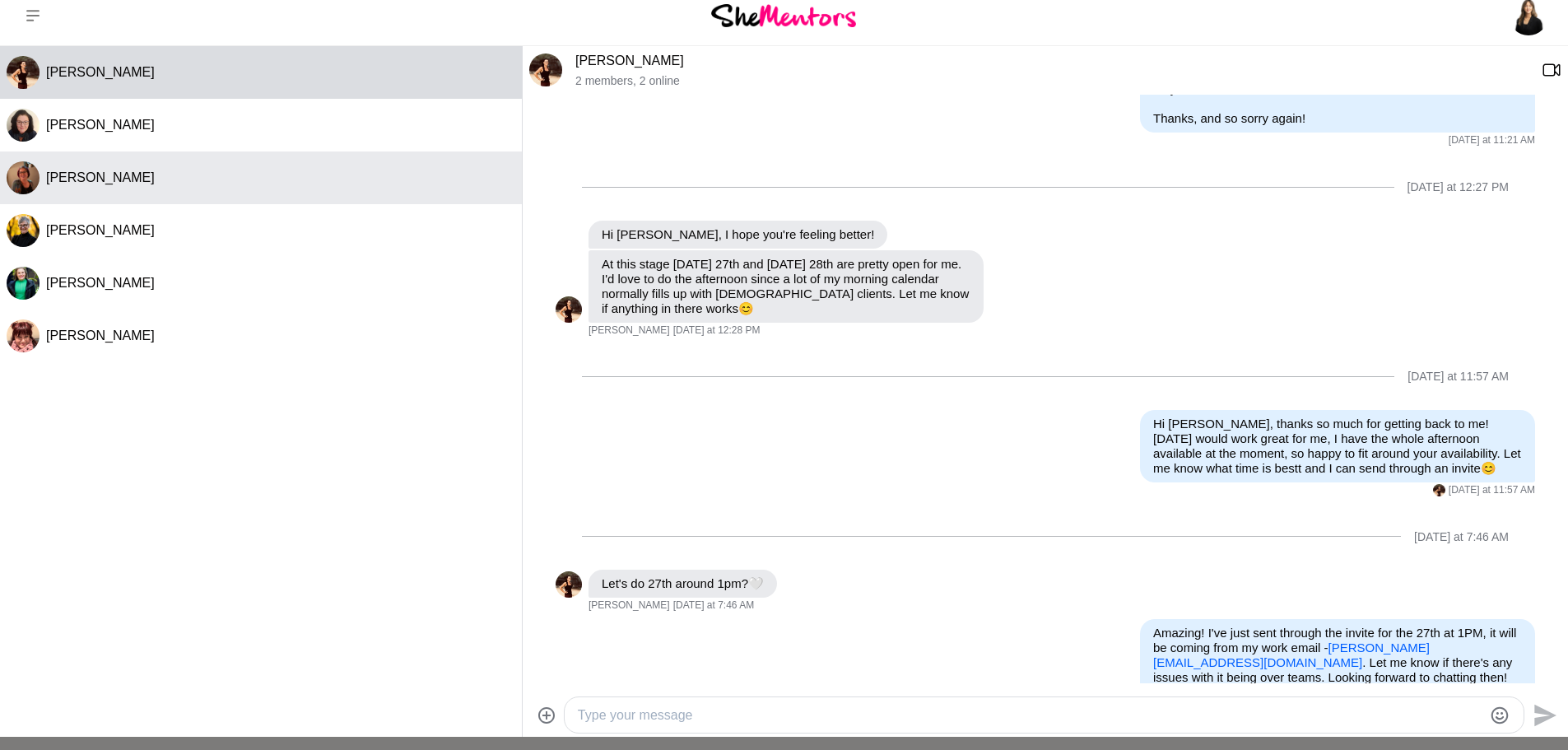
scroll to position [0, 0]
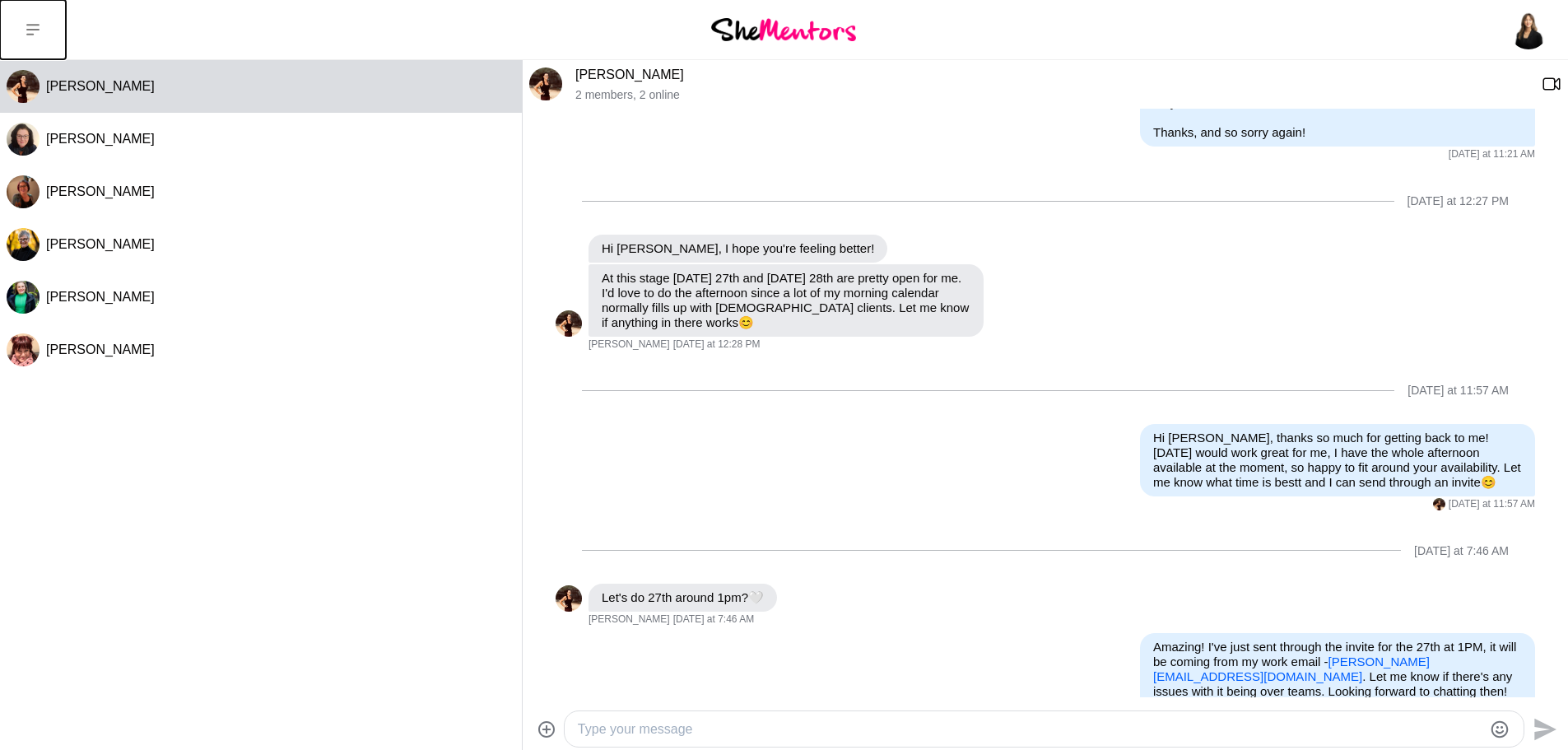
click at [36, 26] on icon at bounding box center [33, 30] width 13 height 13
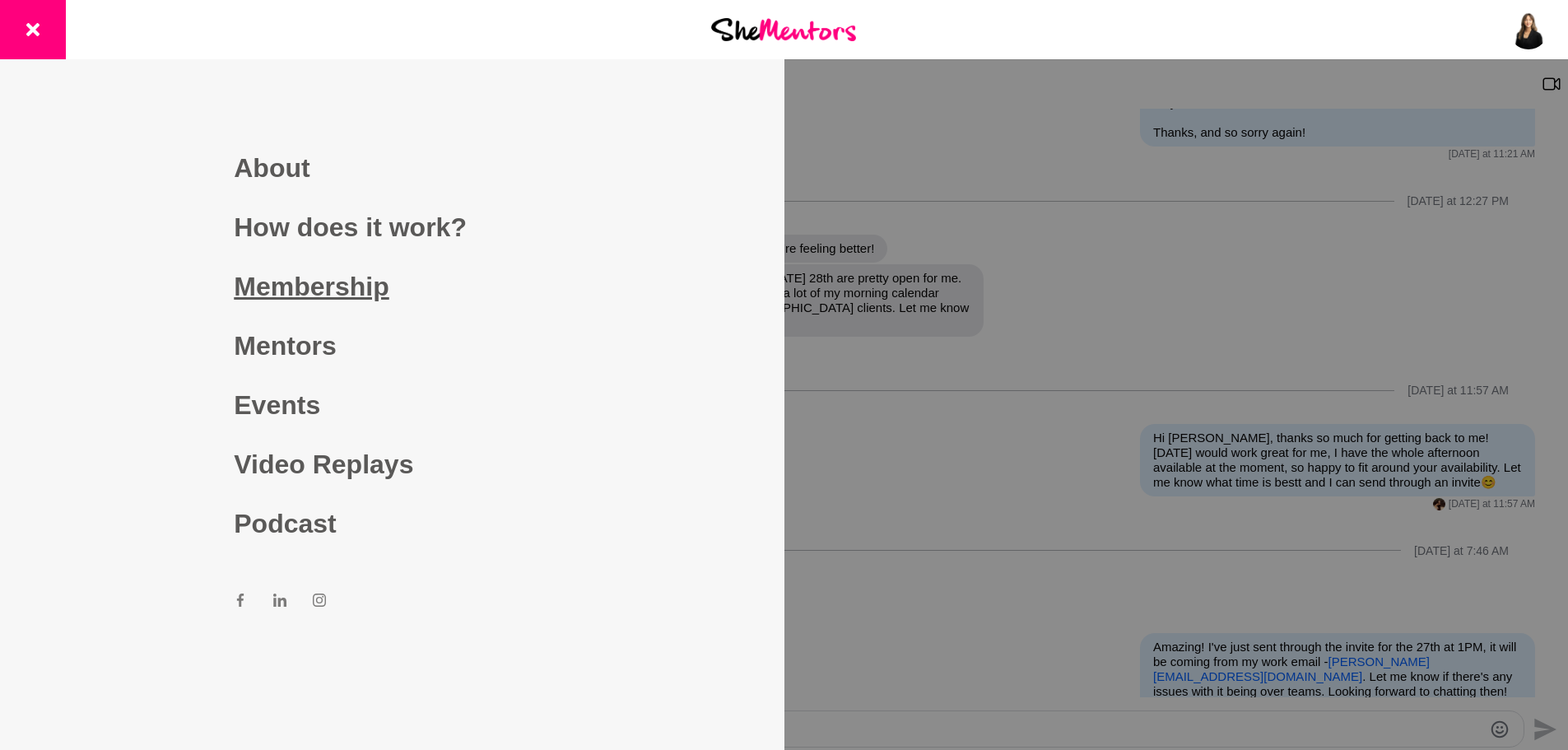
click at [322, 297] on link "Membership" at bounding box center [392, 287] width 316 height 59
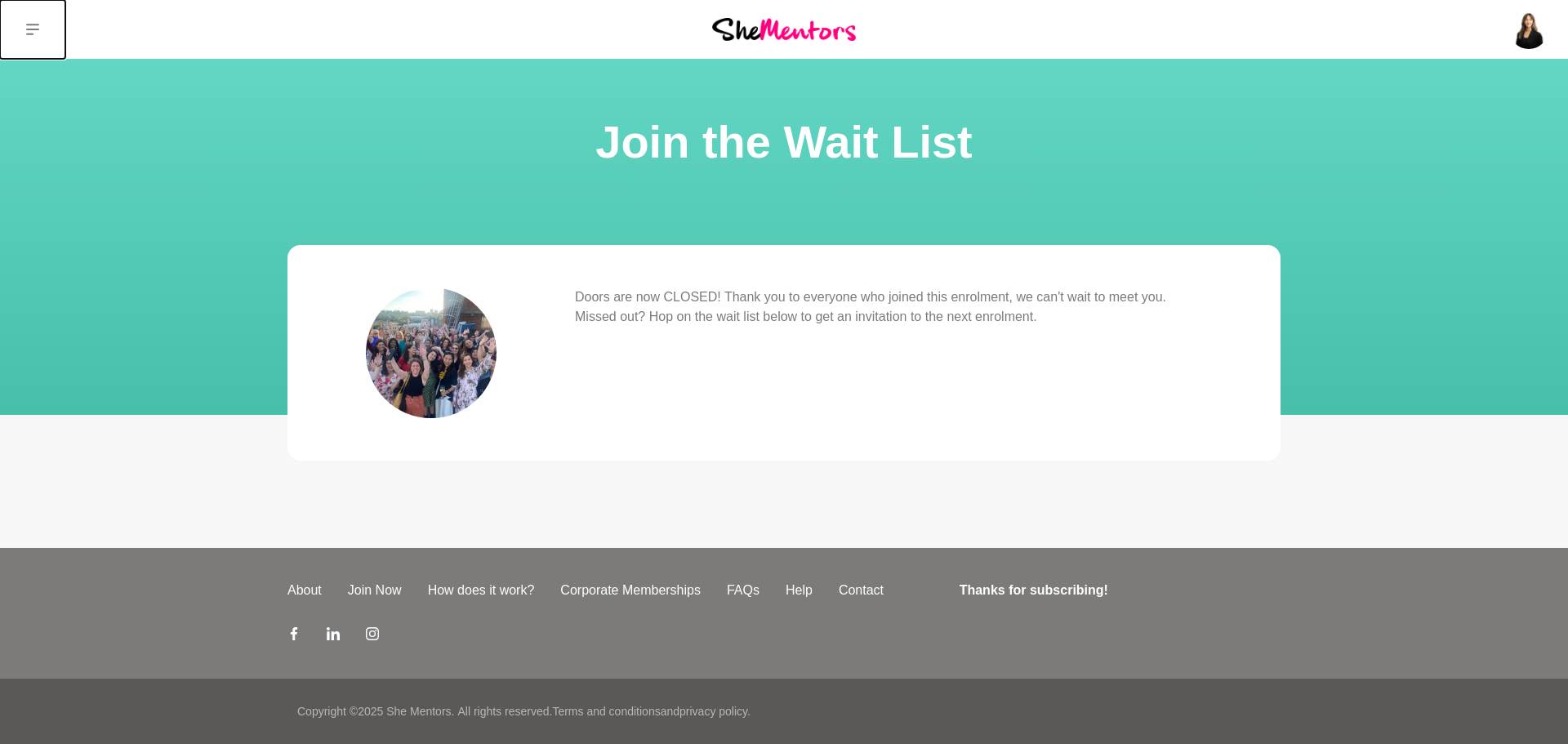
click at [44, 18] on button at bounding box center [33, 29] width 66 height 59
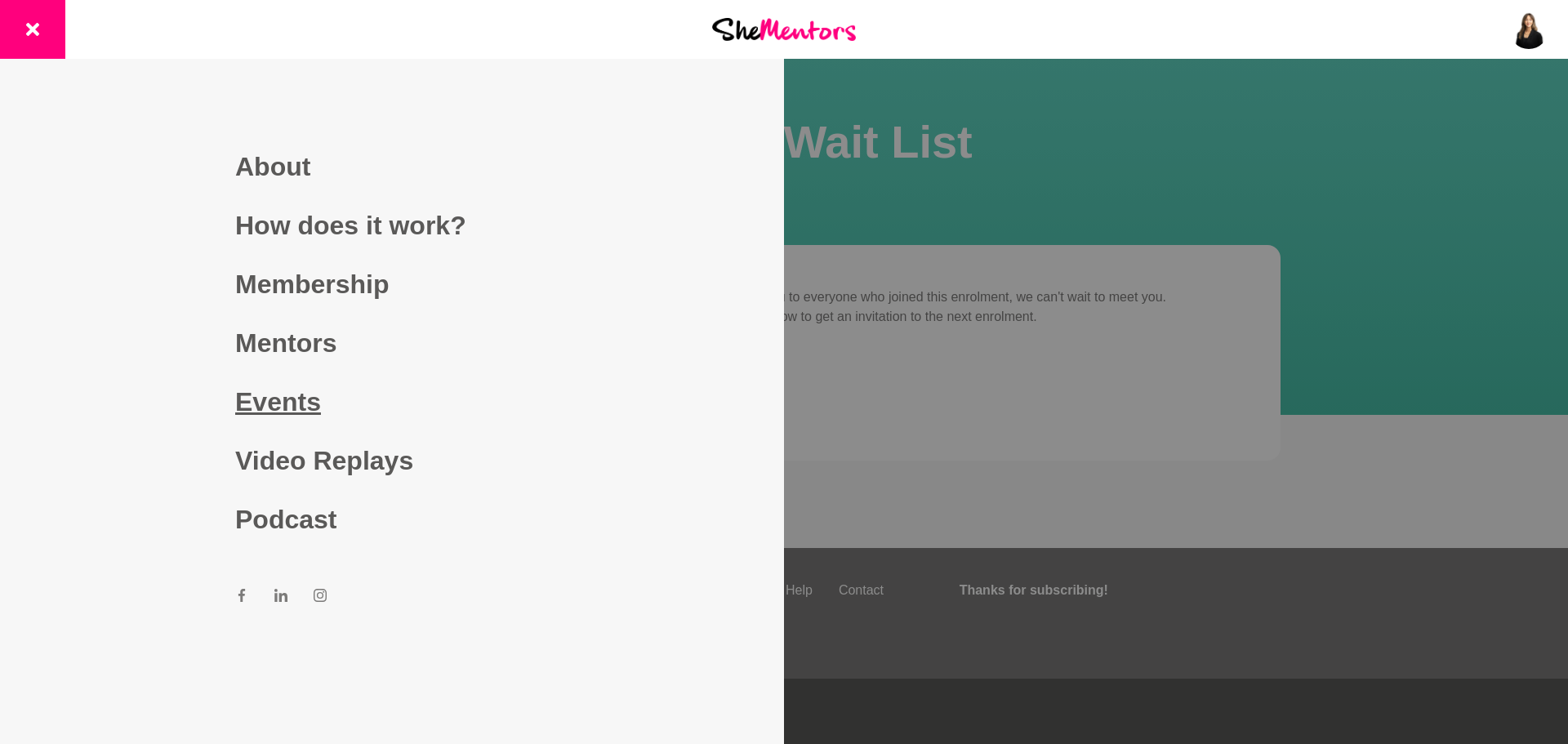
click at [298, 399] on link "Events" at bounding box center [392, 401] width 314 height 59
click at [252, 397] on link "Events" at bounding box center [392, 401] width 314 height 59
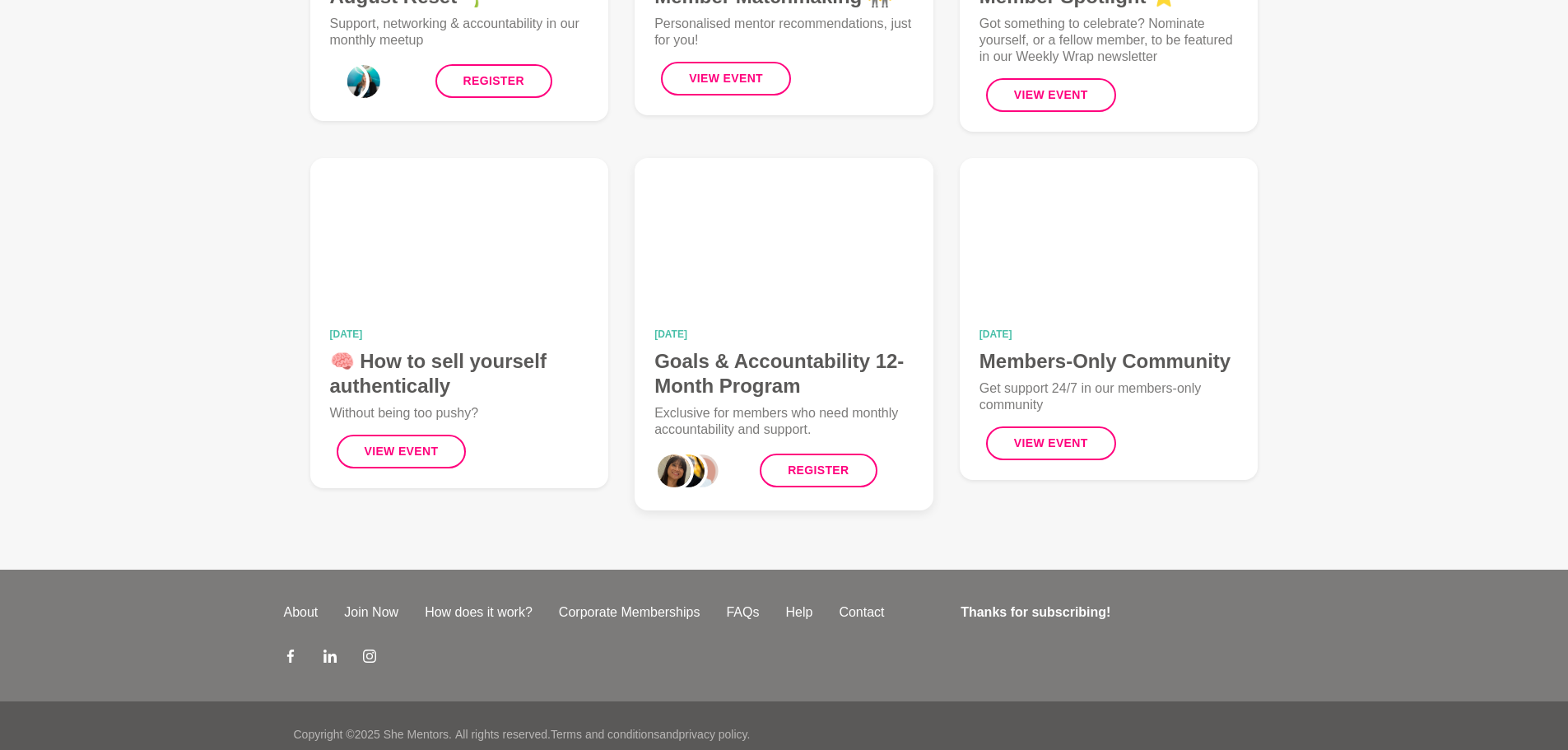
scroll to position [817, 0]
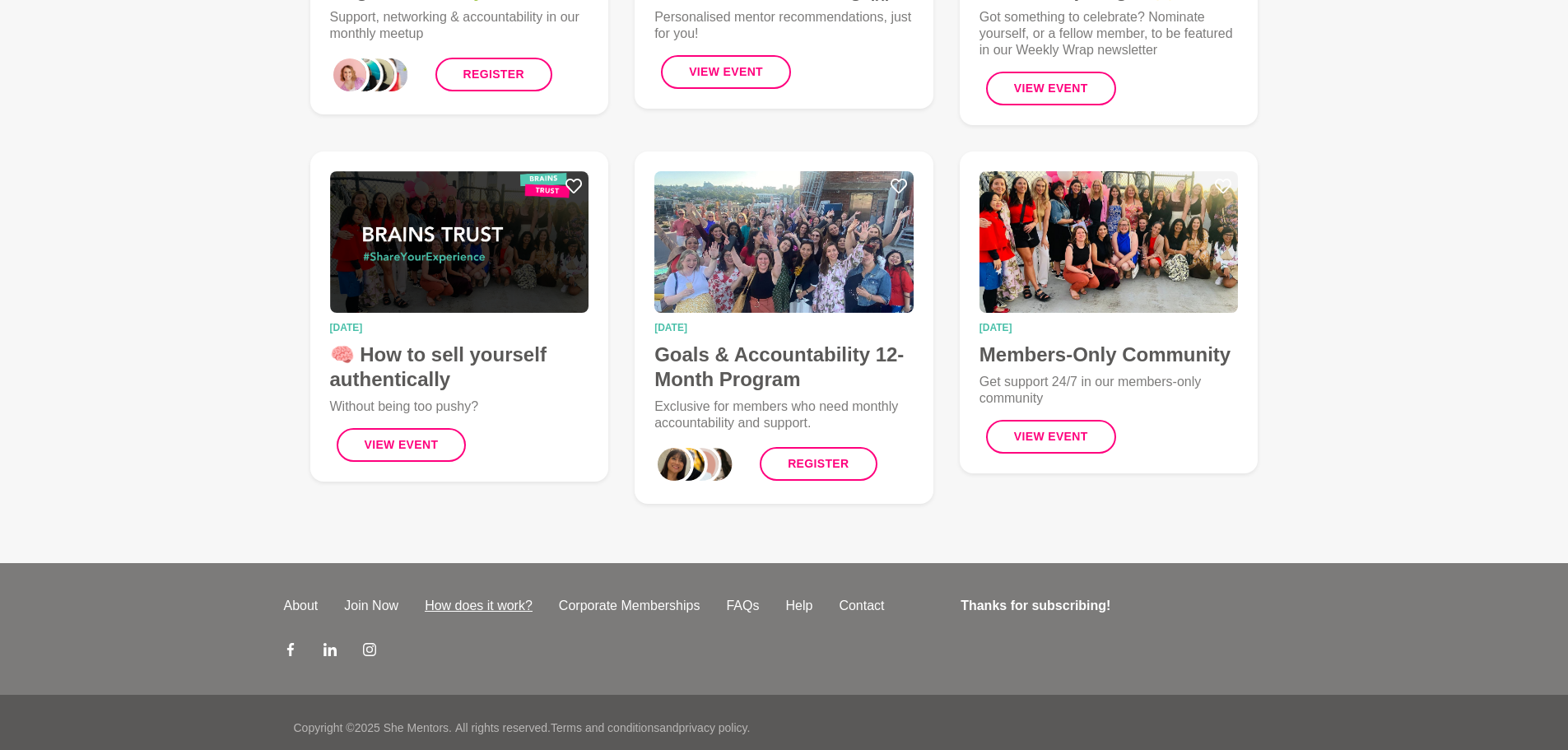
click at [437, 596] on link "How does it work?" at bounding box center [478, 605] width 134 height 20
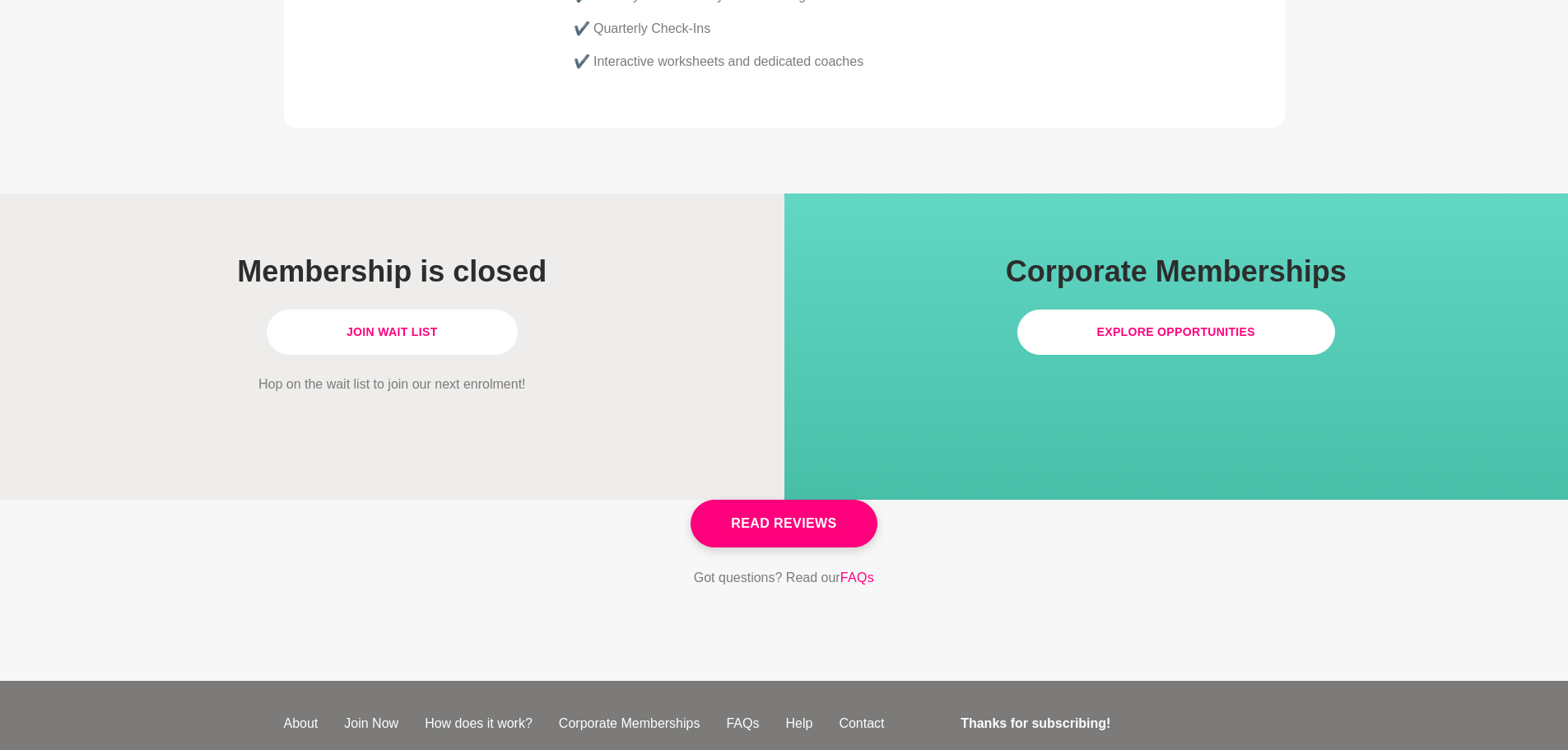
scroll to position [4695, 0]
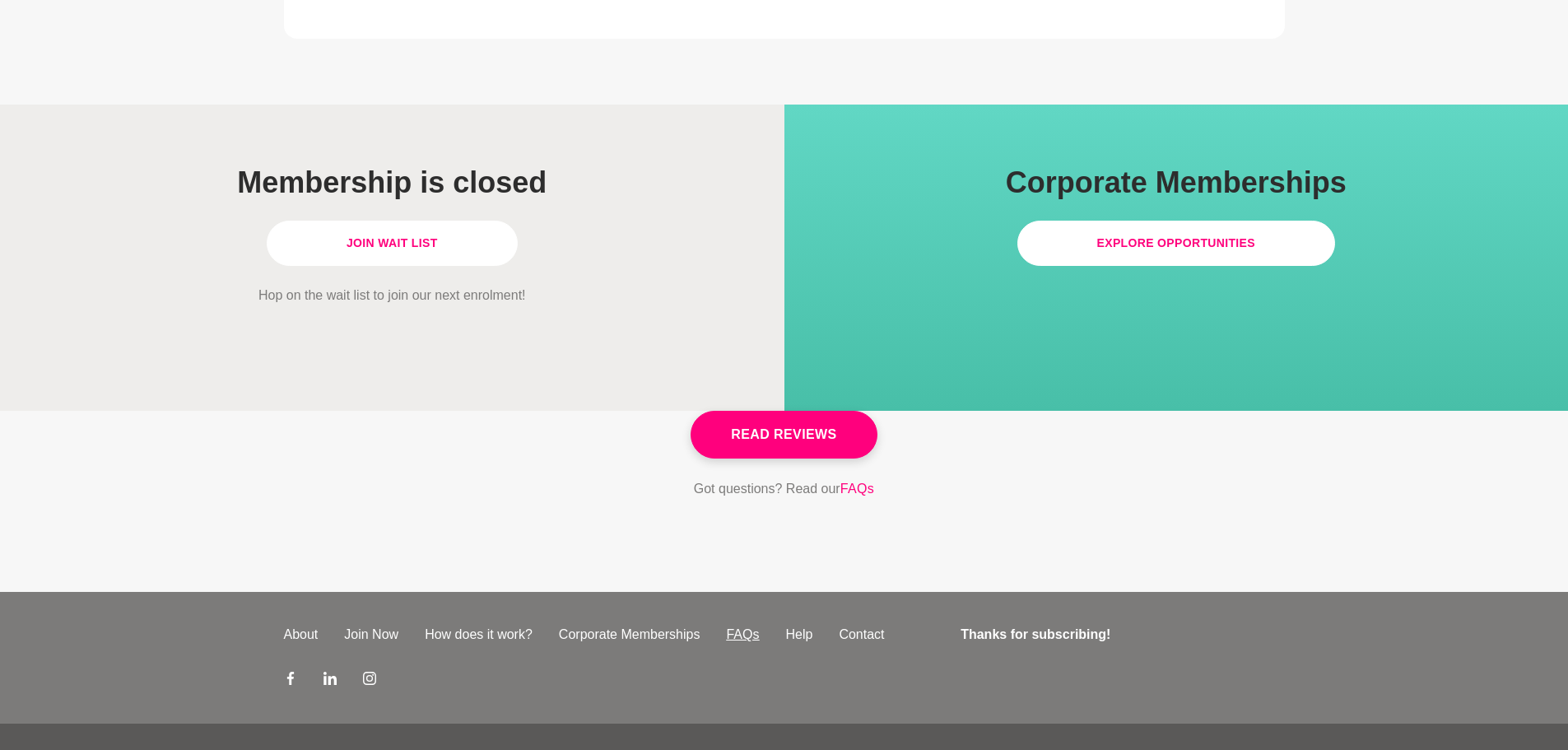
click at [748, 624] on link "FAQs" at bounding box center [743, 634] width 59 height 20
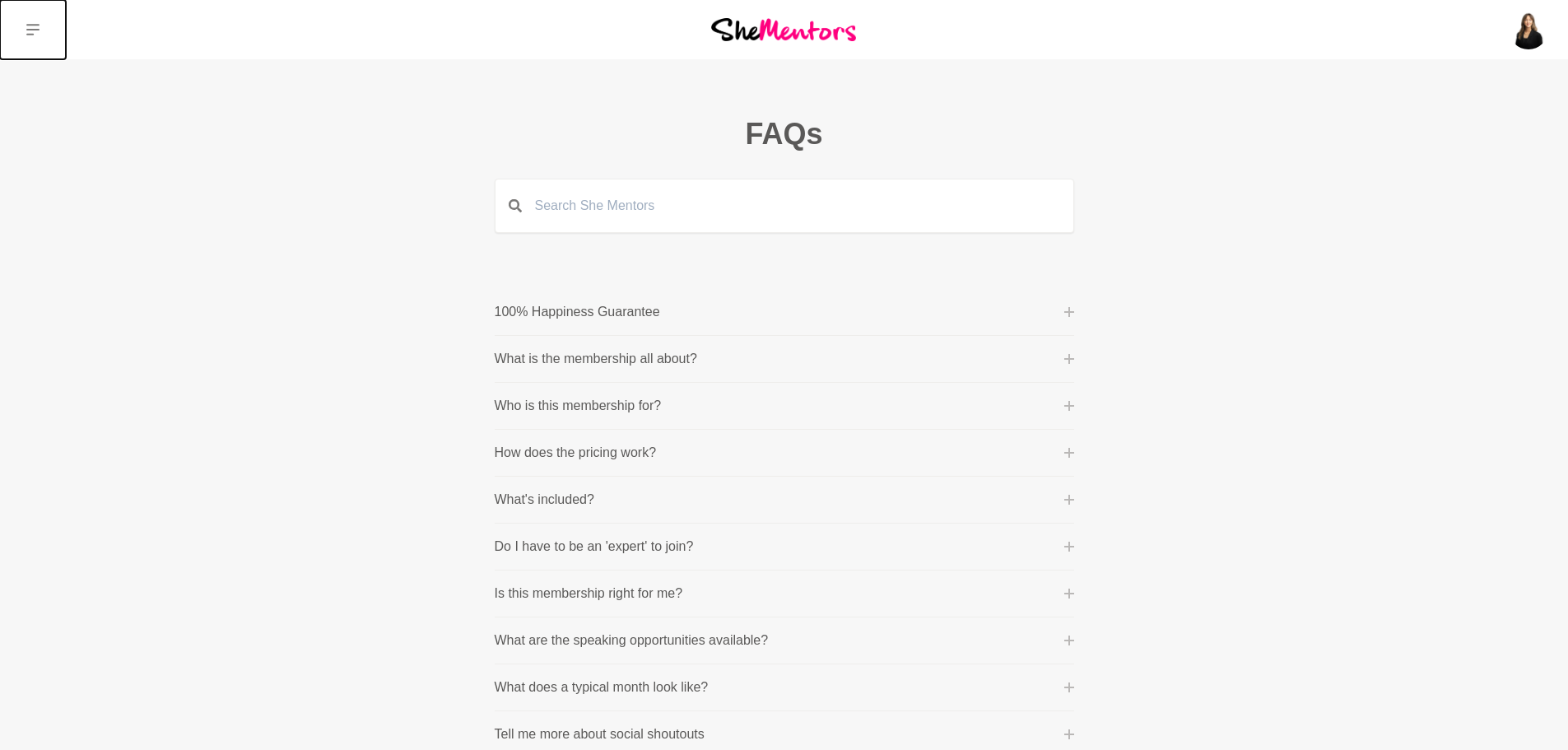
click at [22, 25] on button at bounding box center [33, 30] width 66 height 59
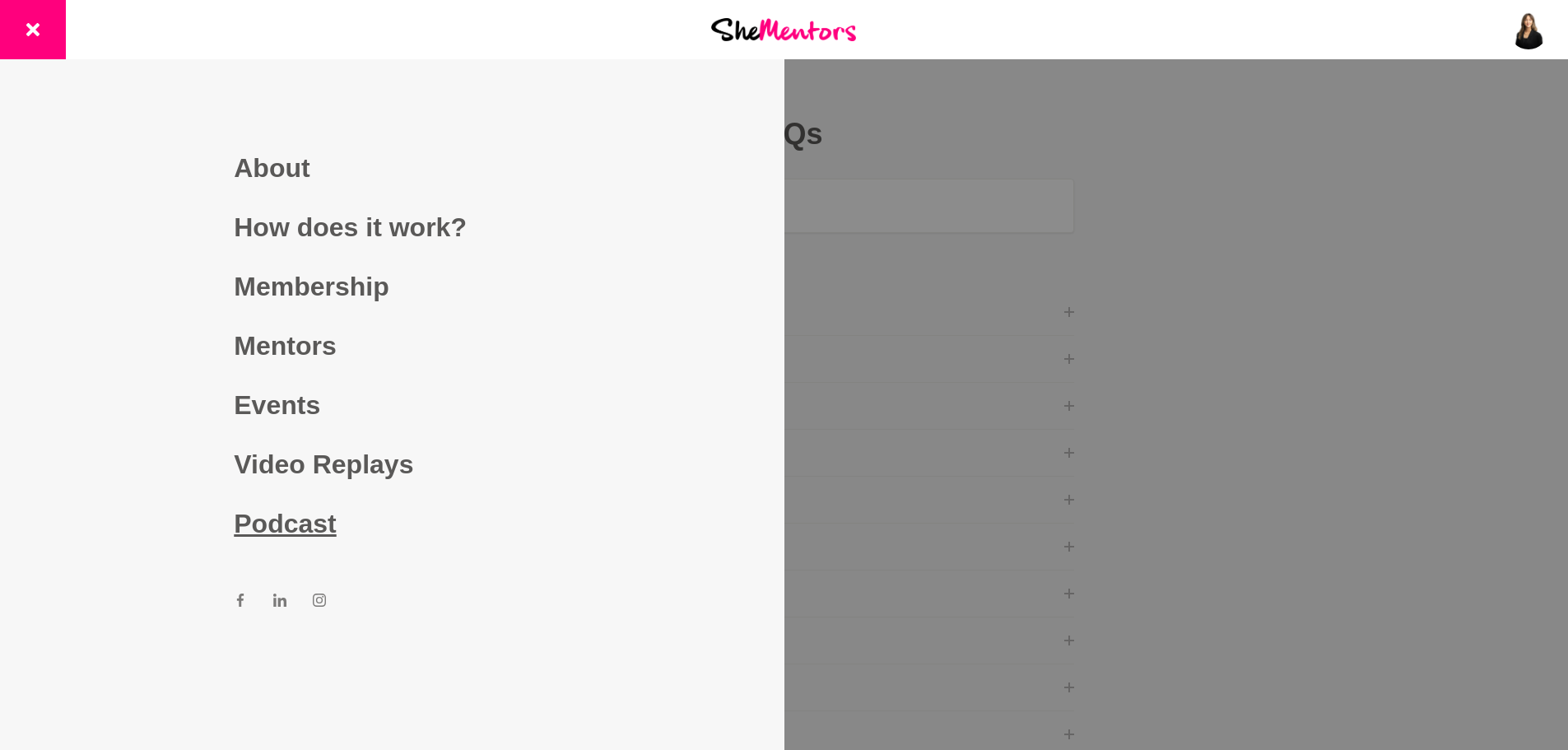
click at [259, 520] on link "Podcast" at bounding box center [392, 524] width 316 height 59
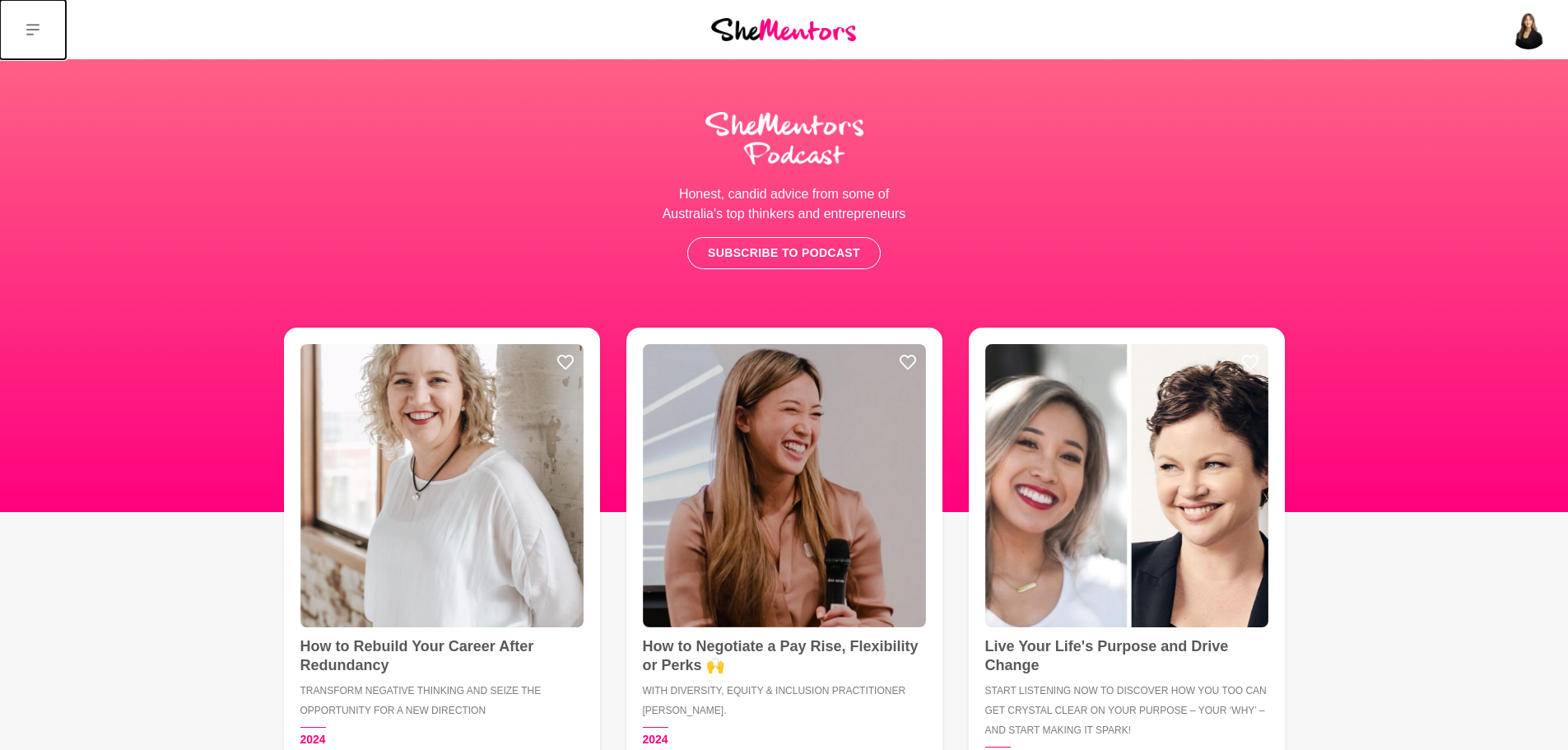
click at [33, 28] on icon at bounding box center [33, 30] width 13 height 13
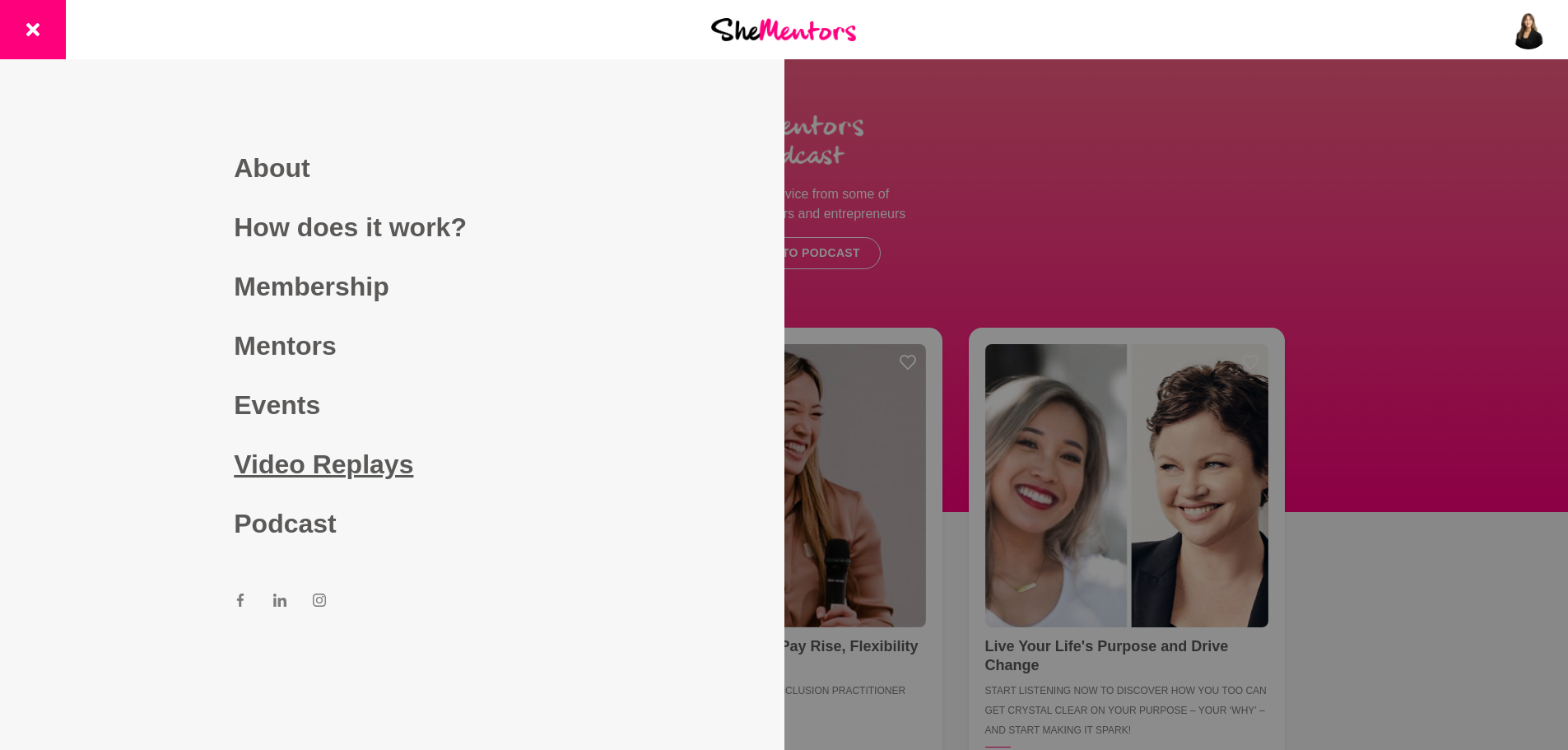
click at [314, 460] on link "Video Replays" at bounding box center [392, 464] width 316 height 59
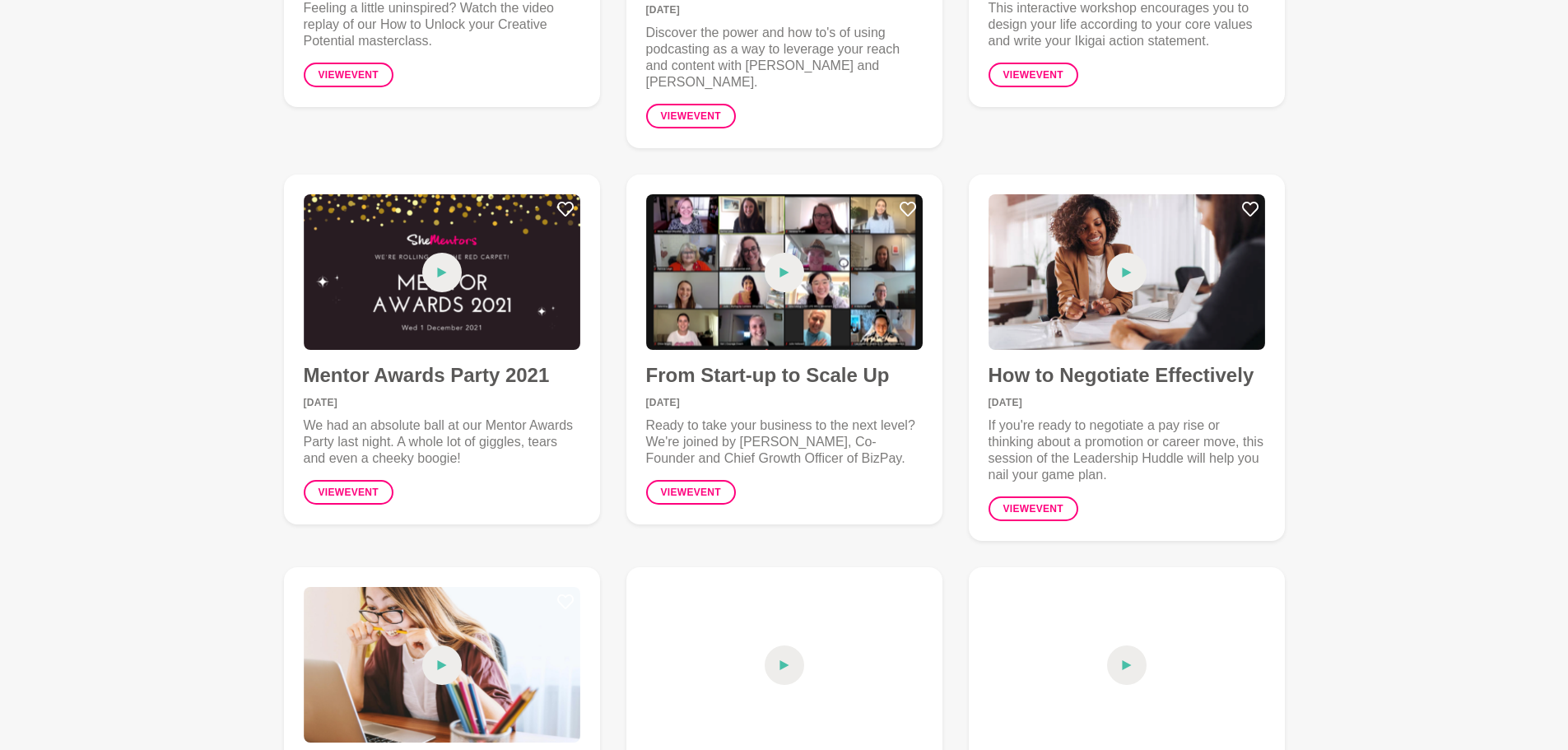
scroll to position [4198, 0]
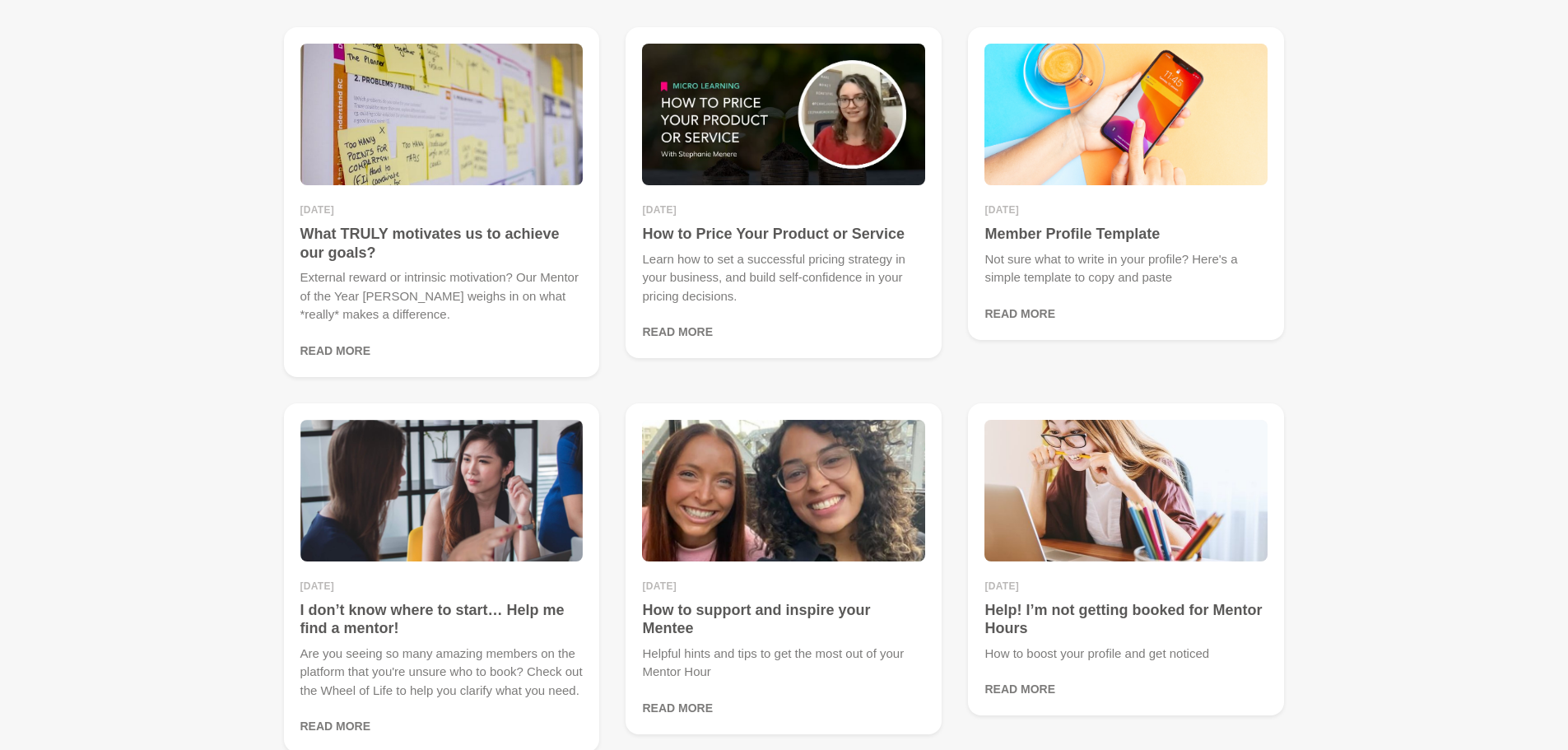
scroll to position [411, 0]
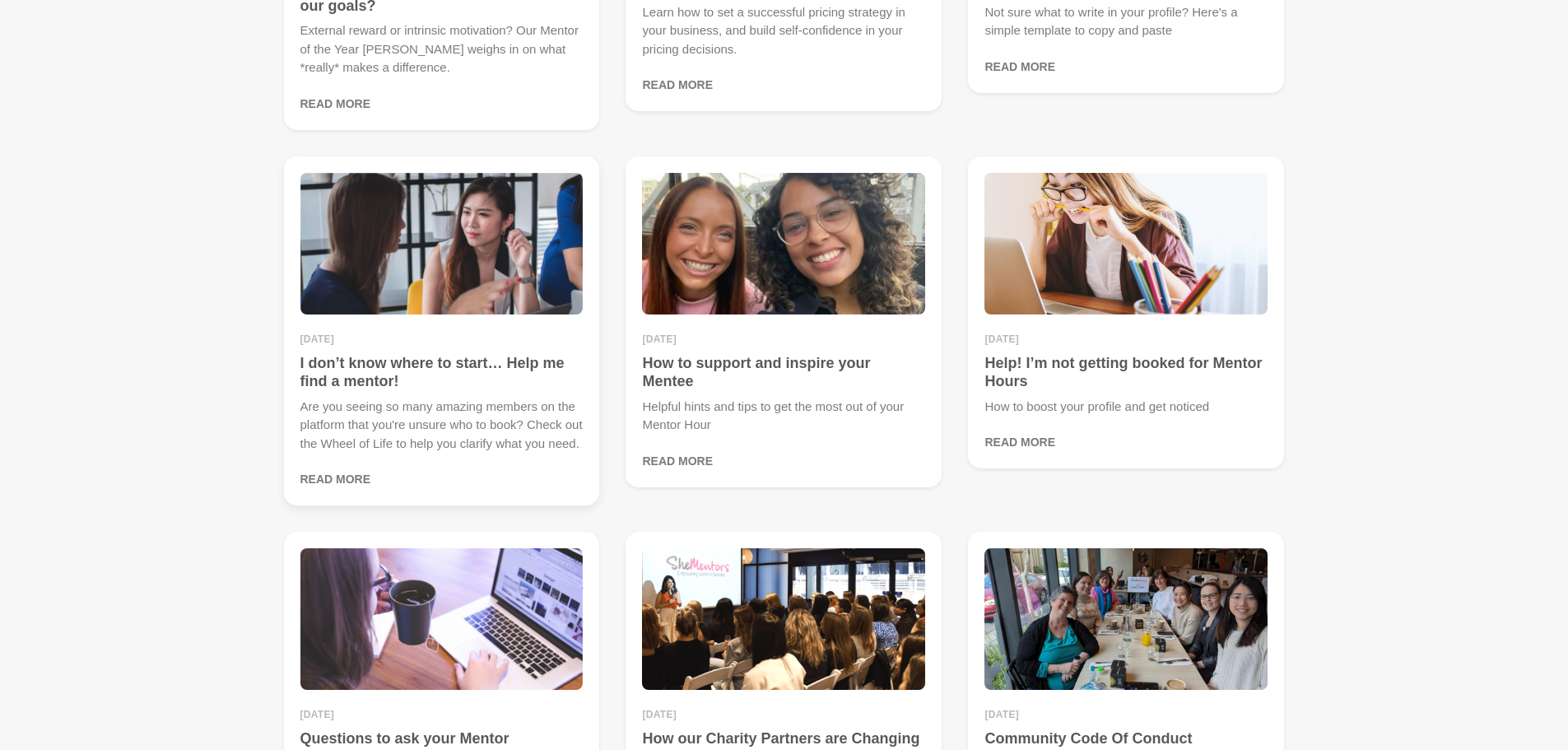
click at [438, 251] on img at bounding box center [442, 243] width 283 height 141
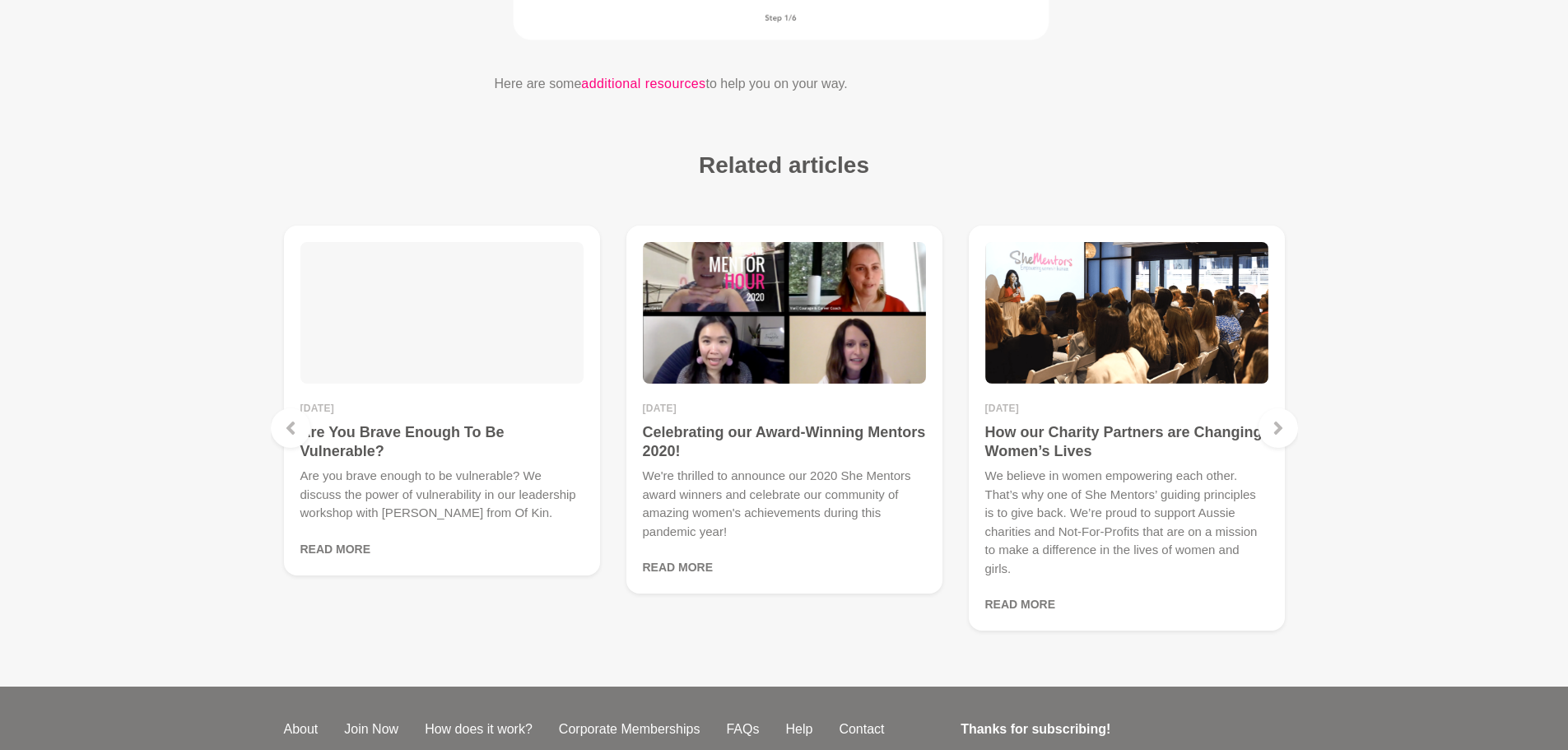
scroll to position [3868, 0]
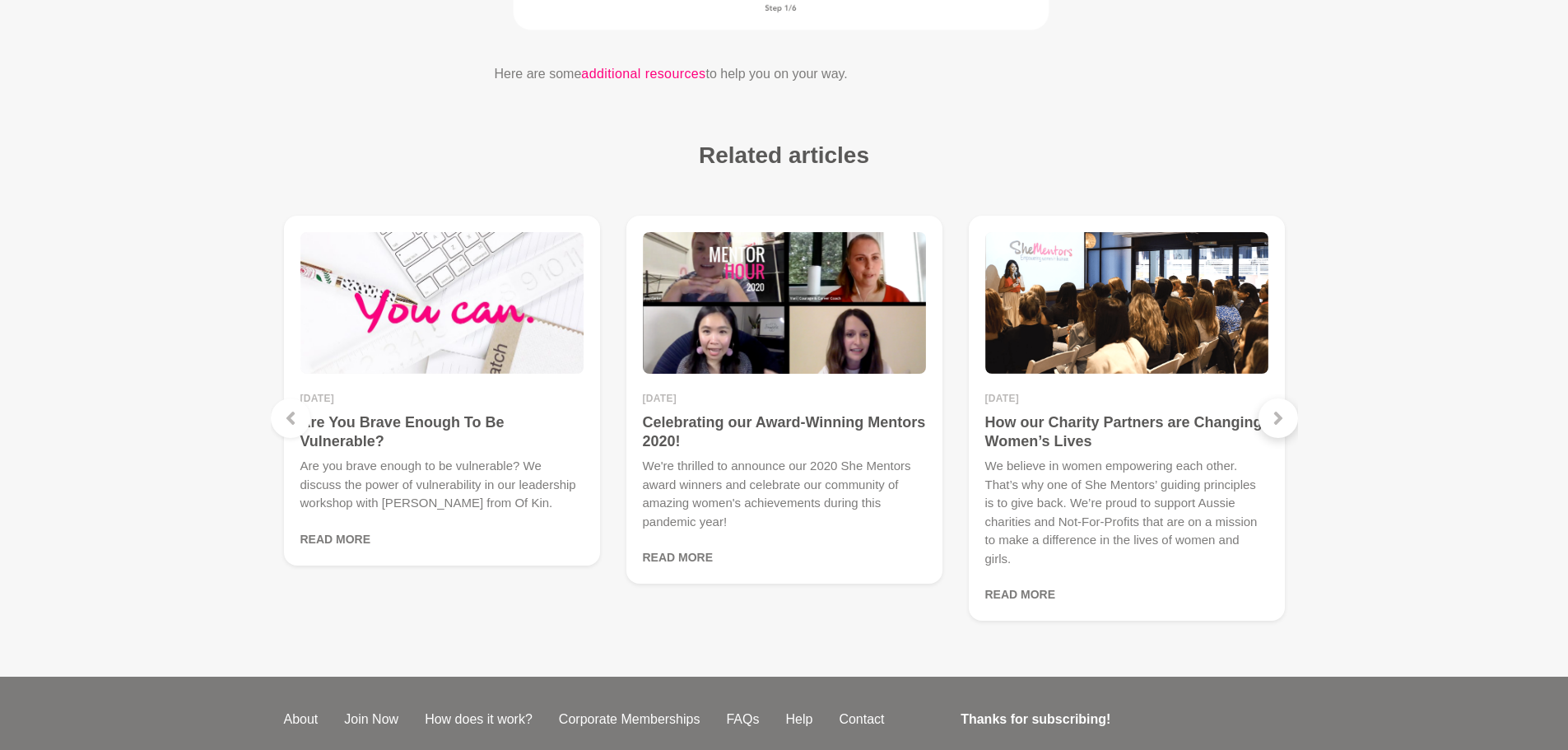
click at [1290, 410] on div at bounding box center [1278, 418] width 40 height 40
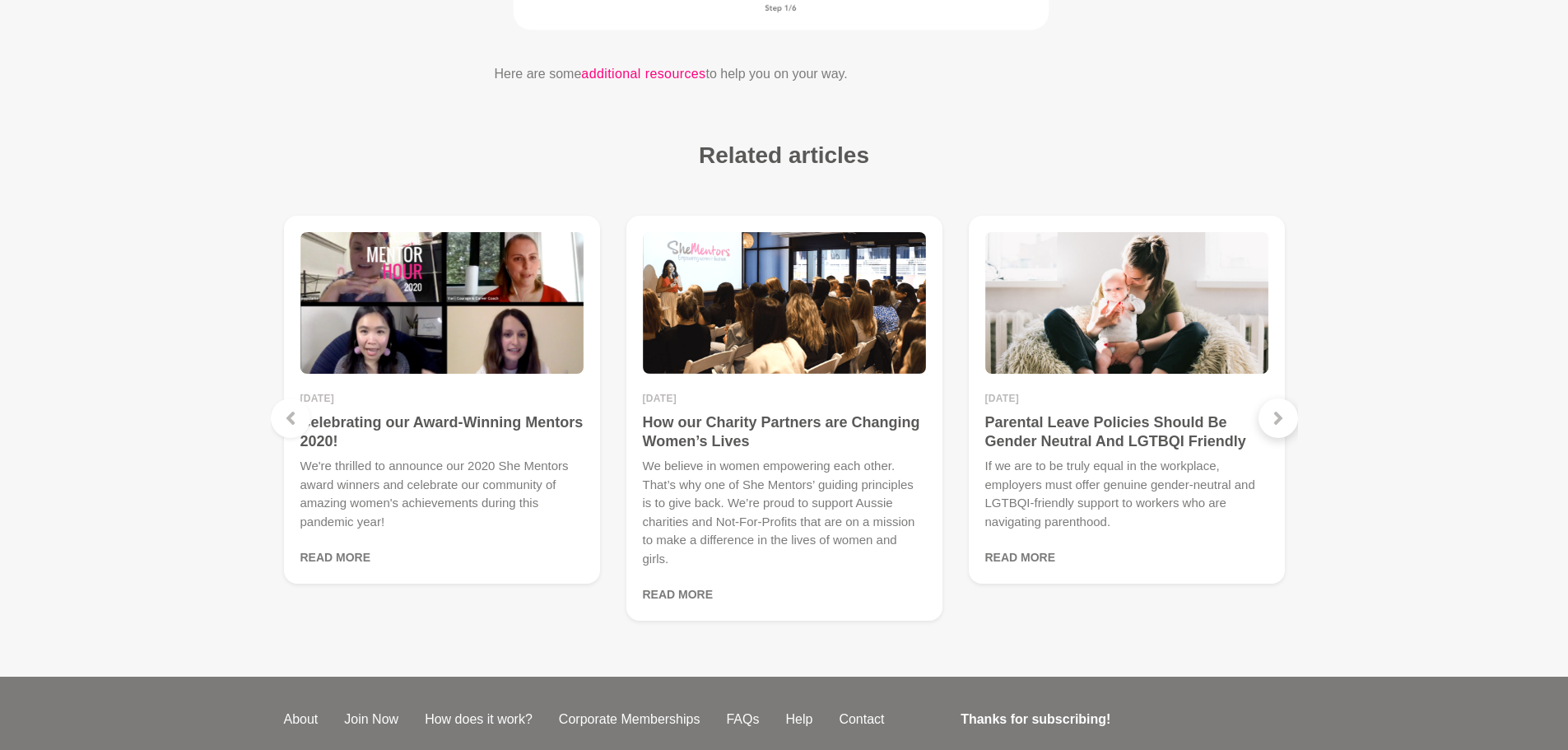
click at [1287, 409] on div at bounding box center [1278, 418] width 40 height 40
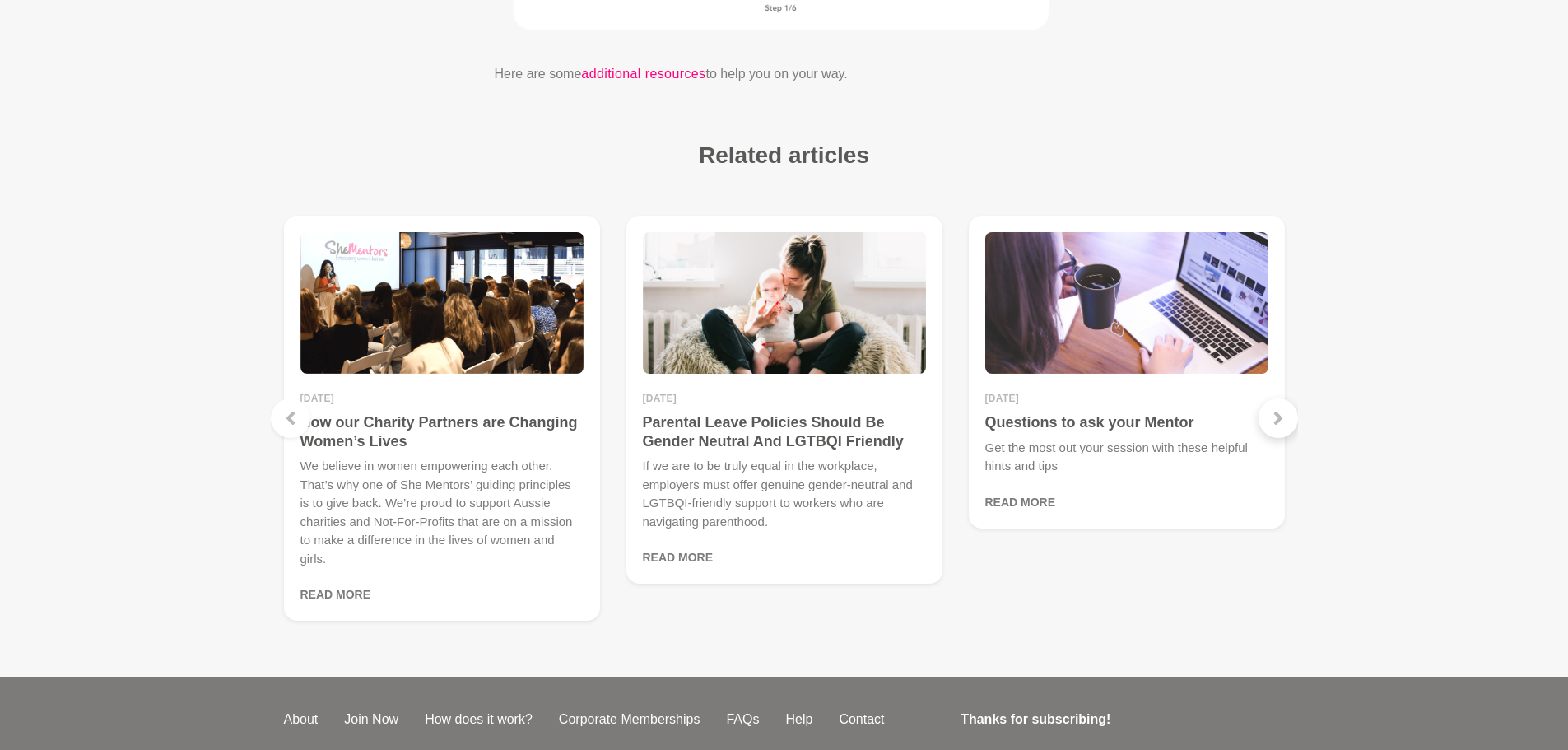
click at [1287, 409] on div at bounding box center [1278, 418] width 40 height 40
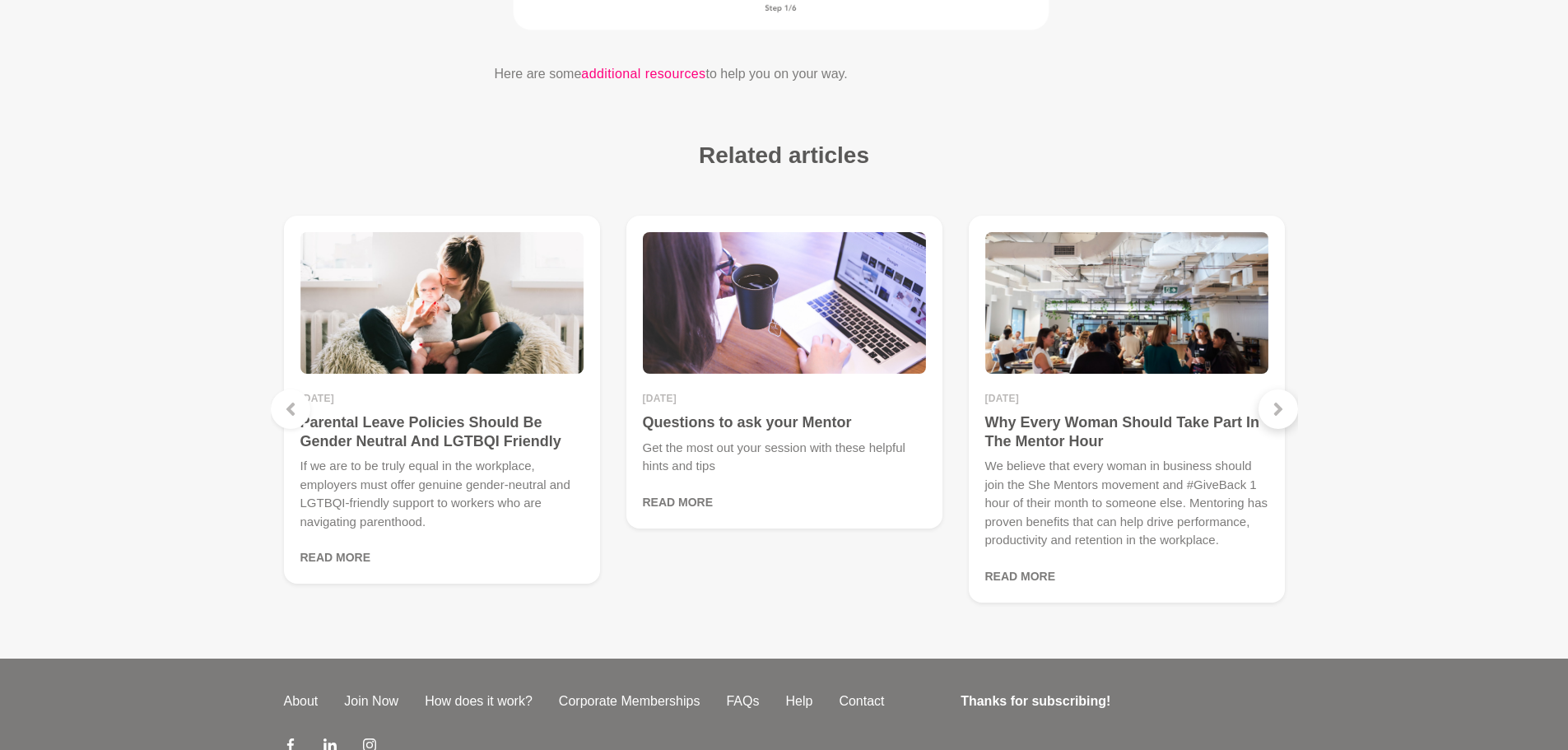
click at [1287, 409] on div at bounding box center [1278, 409] width 40 height 40
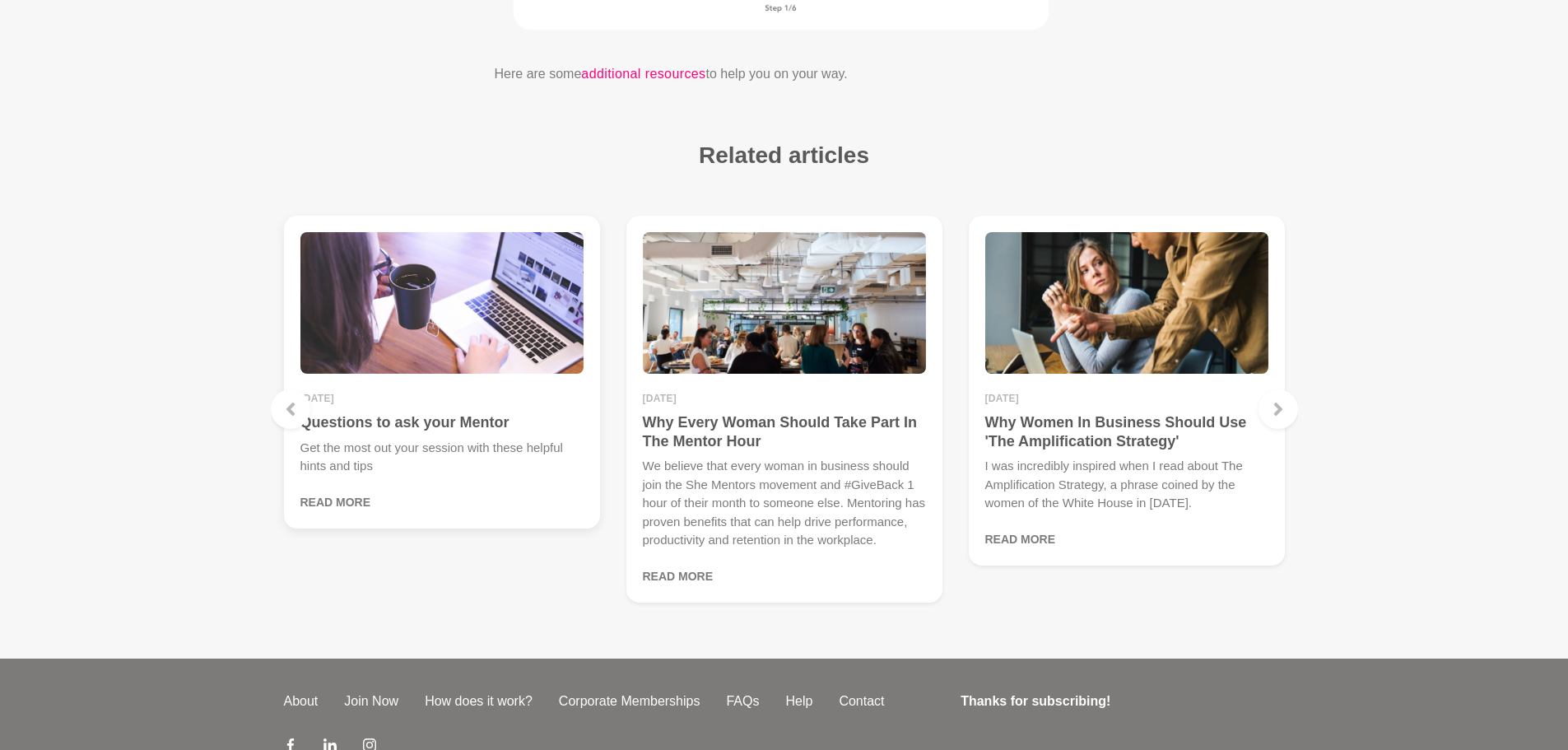
click at [456, 439] on p "Get the most out your session with these helpful hints and tips" at bounding box center [442, 457] width 283 height 37
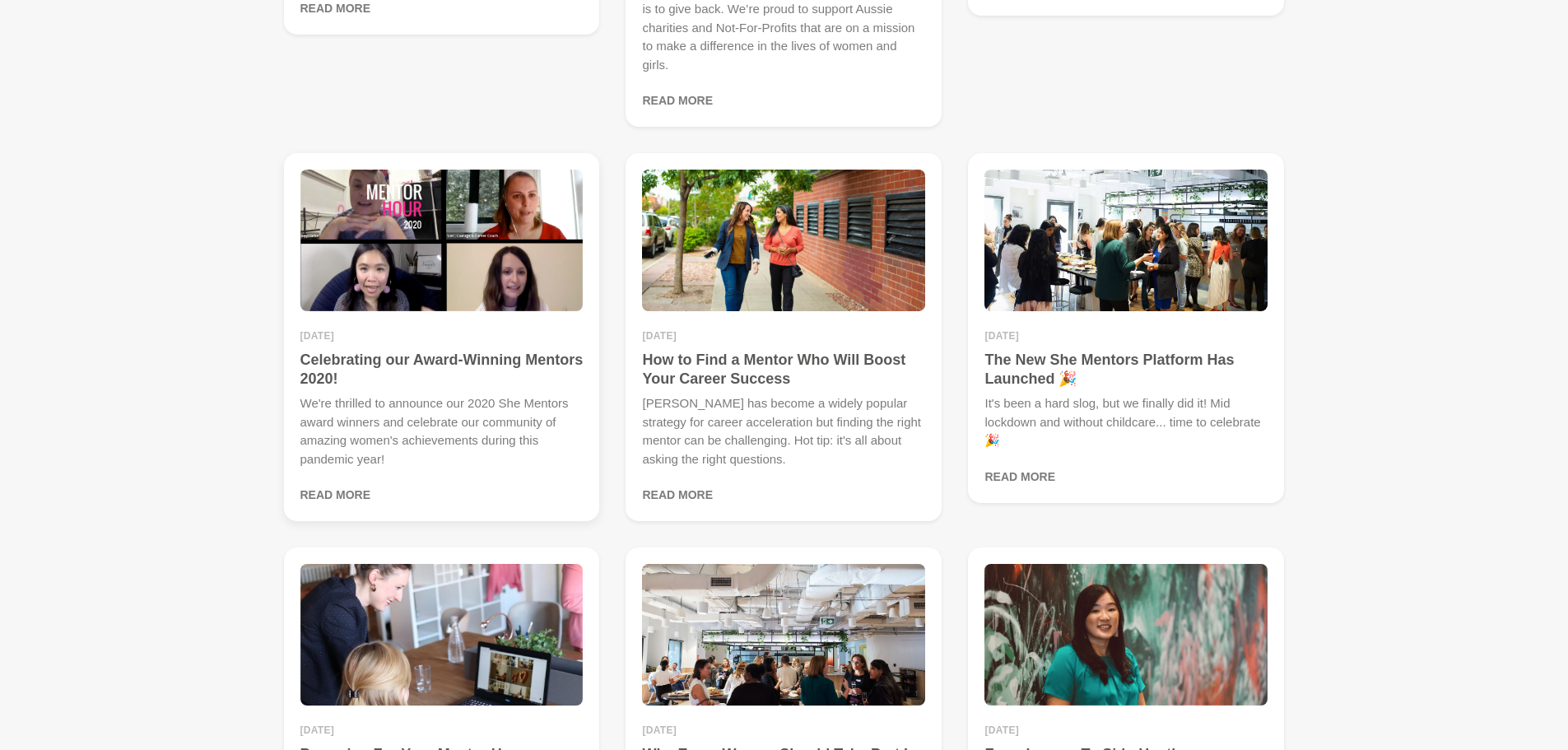
scroll to position [1235, 0]
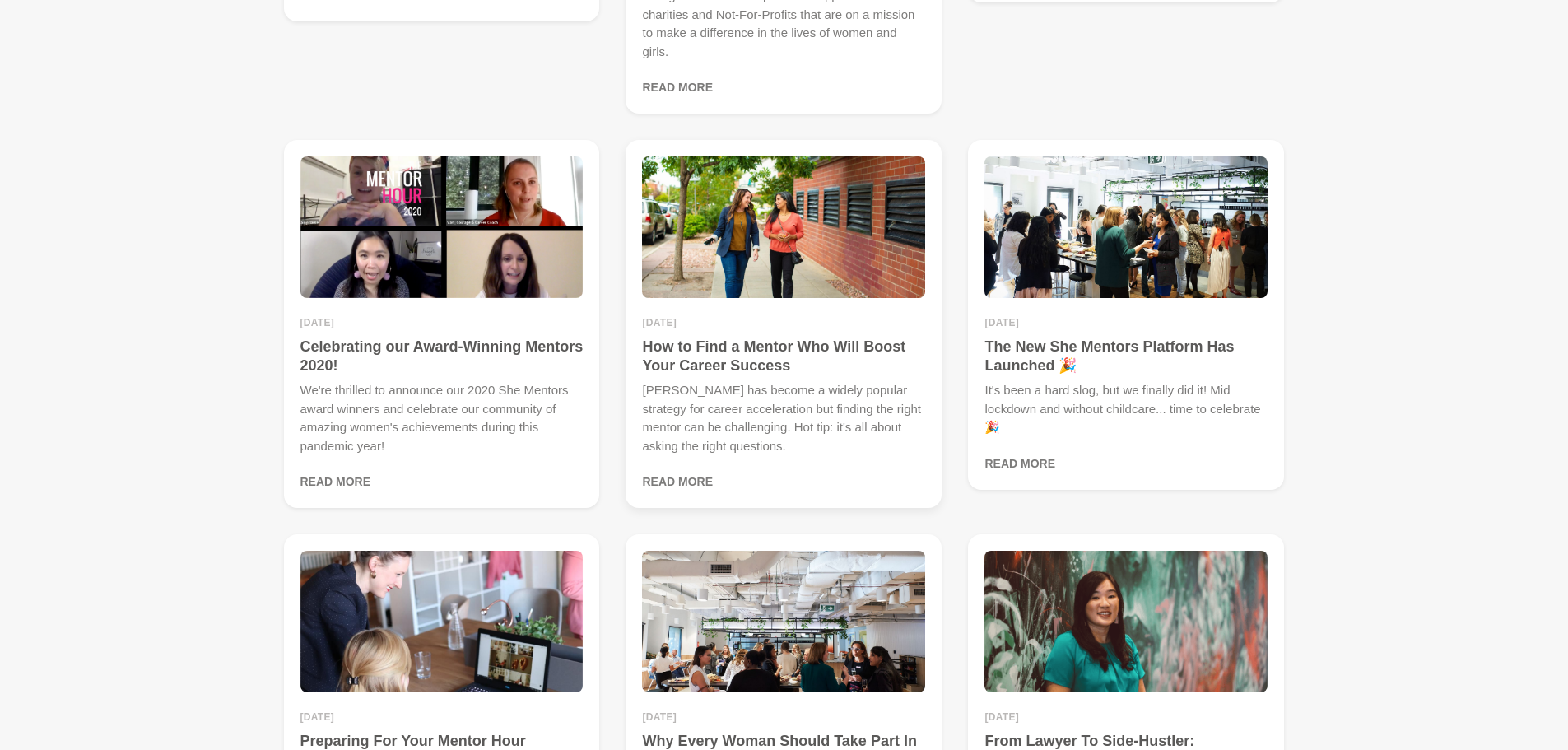
click at [686, 256] on img at bounding box center [783, 226] width 283 height 141
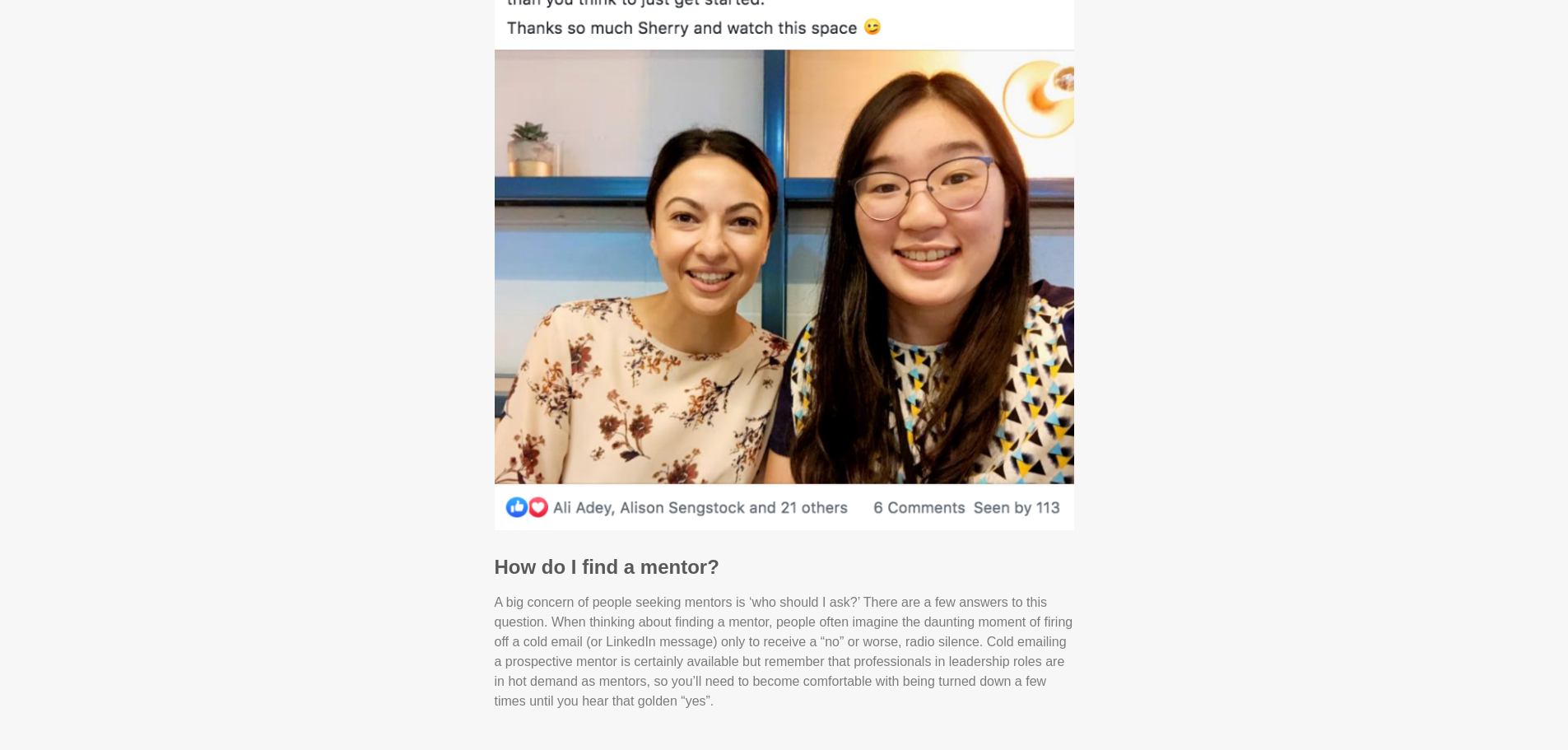
scroll to position [1728, 0]
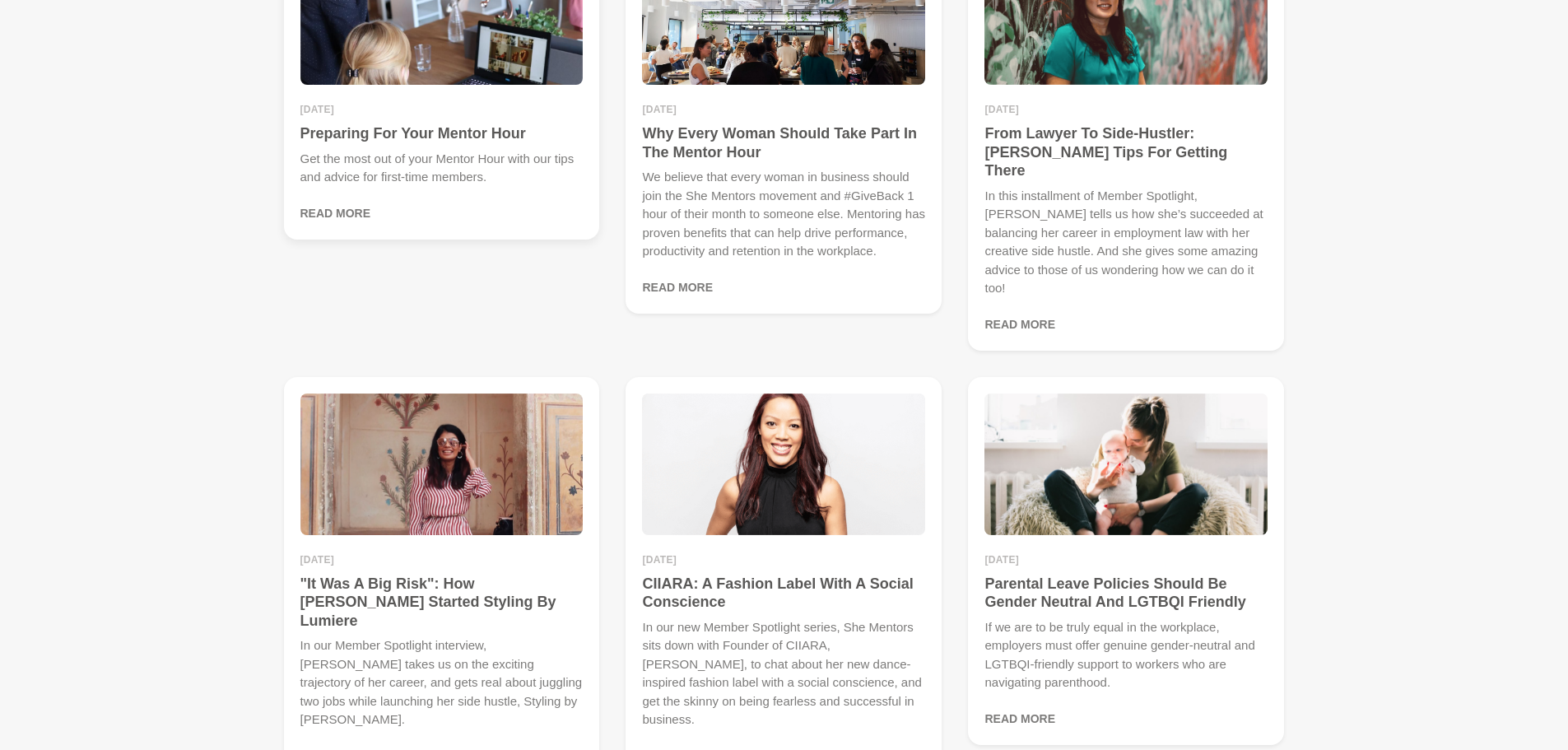
scroll to position [1811, 0]
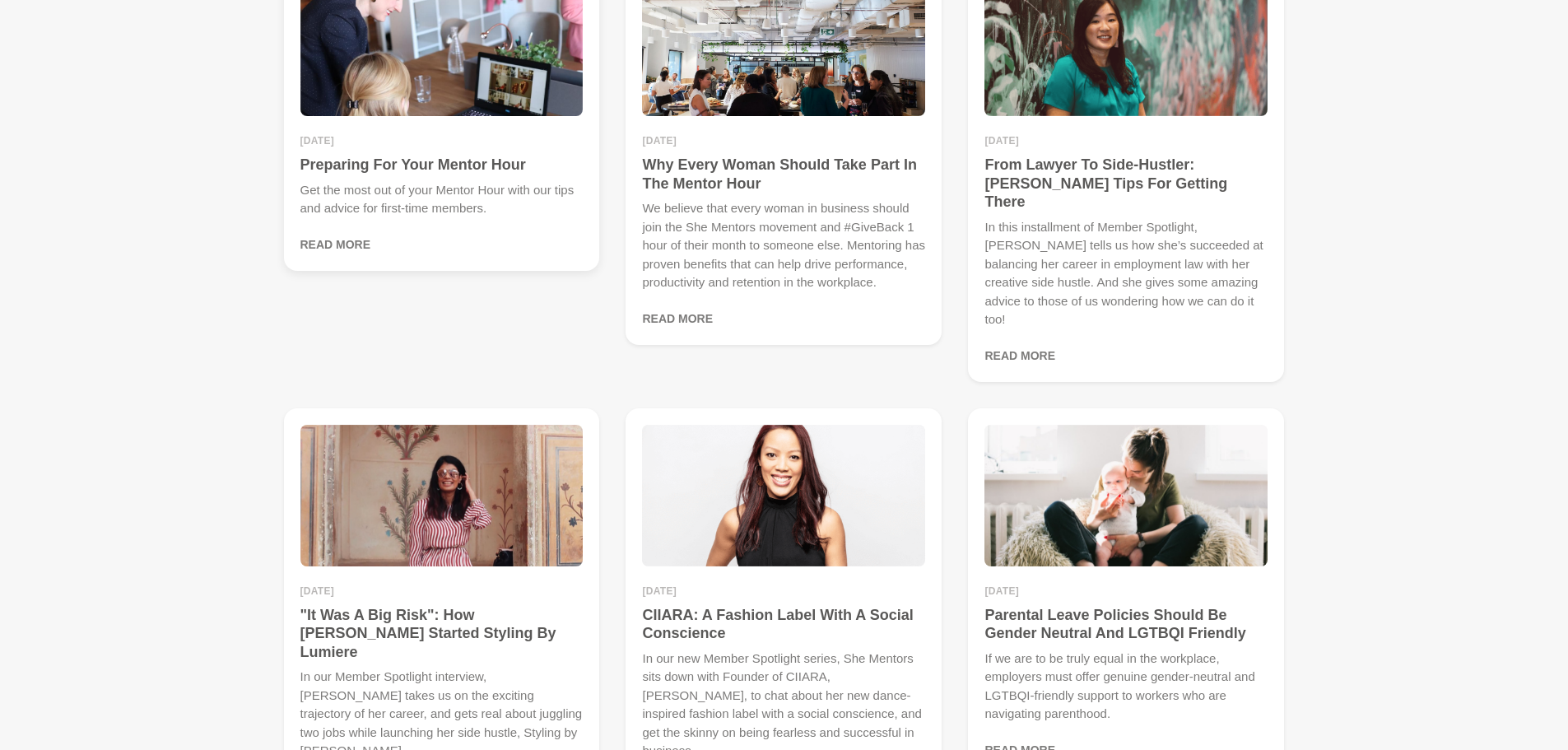
click at [321, 147] on figcaption "28 July 2020 Preparing For Your Mentor Hour Get the most out of your Mentor Hou…" at bounding box center [442, 194] width 283 height 118
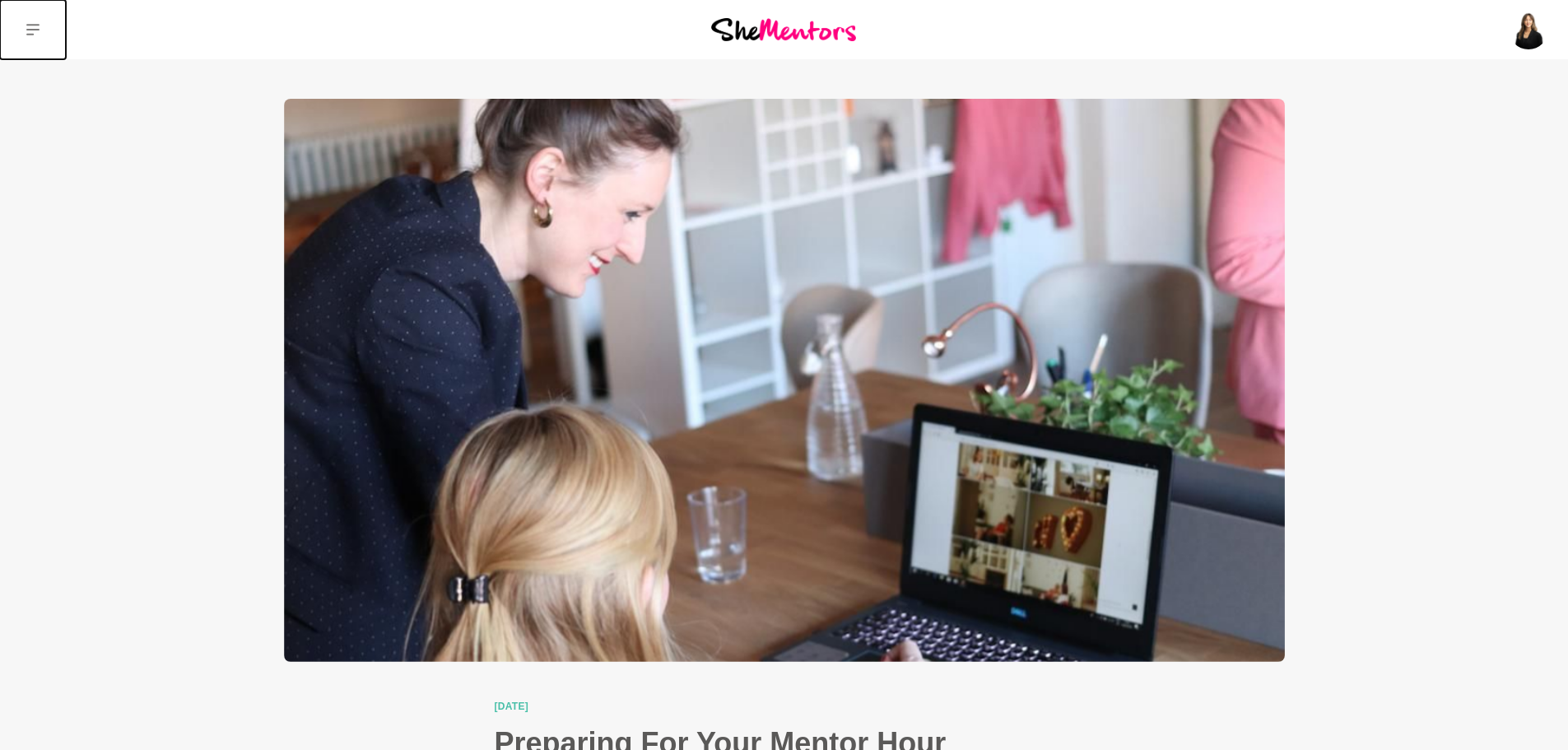
click at [38, 35] on icon at bounding box center [33, 30] width 13 height 13
